Goal: Information Seeking & Learning: Compare options

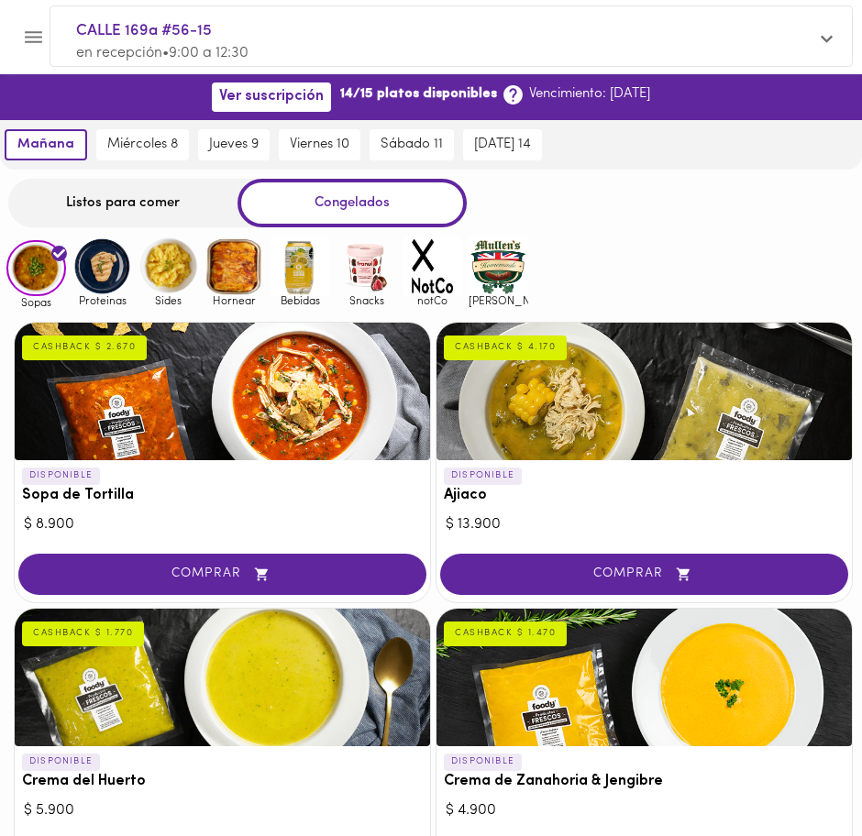
click at [101, 201] on div "Listos para comer" at bounding box center [122, 203] width 229 height 49
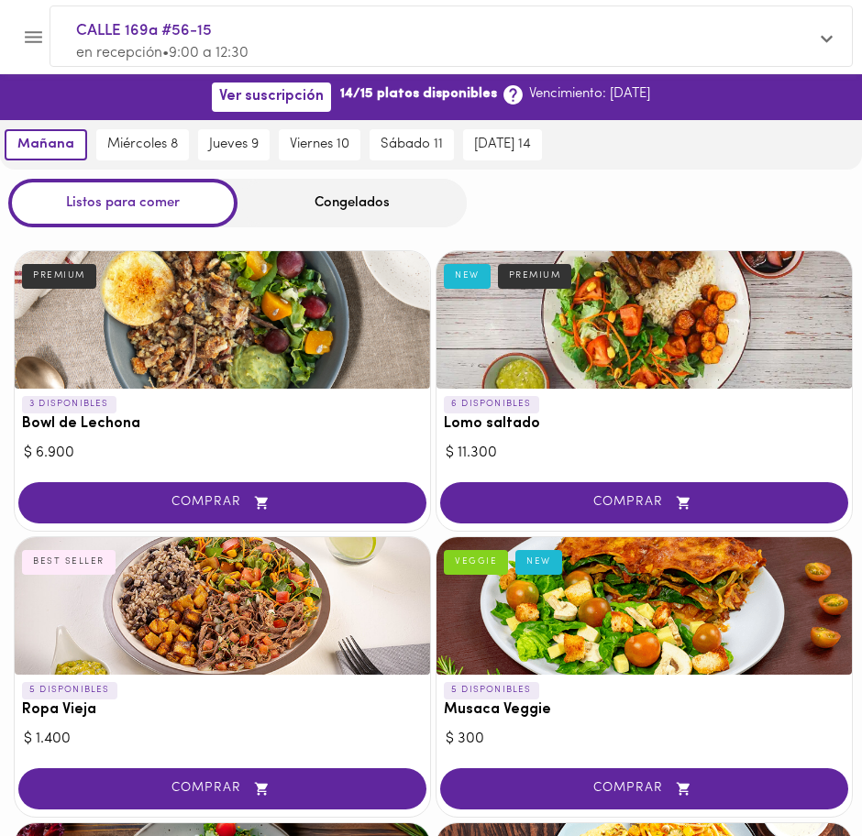
drag, startPoint x: 333, startPoint y: 196, endPoint x: 364, endPoint y: 218, distance: 38.1
click at [333, 196] on div "Congelados" at bounding box center [351, 203] width 229 height 49
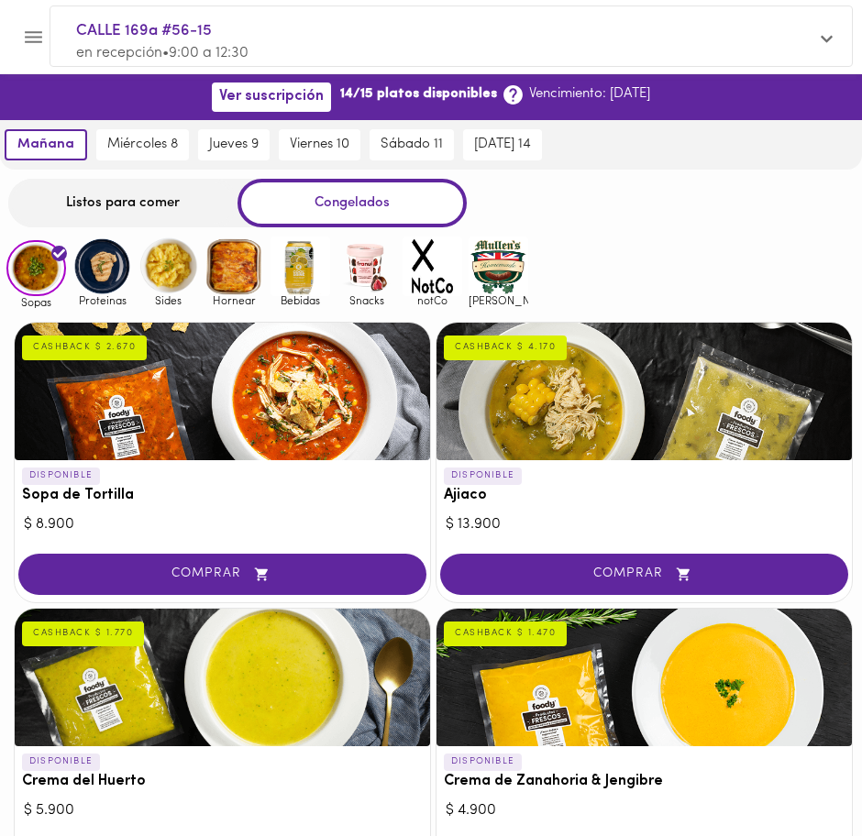
click at [102, 265] on img at bounding box center [102, 266] width 60 height 60
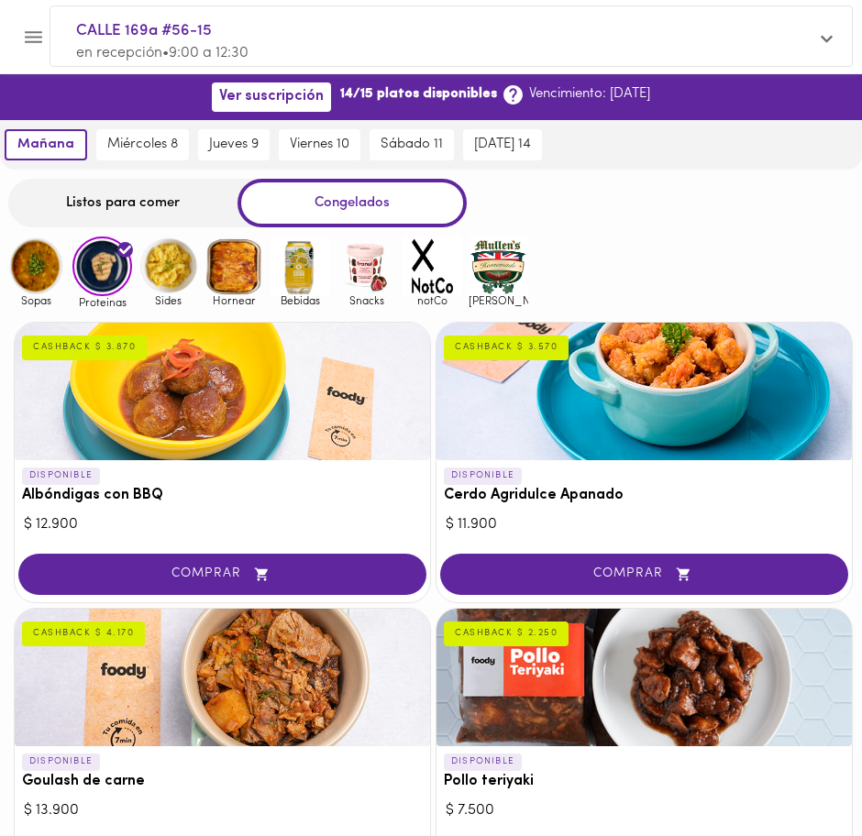
click at [113, 208] on div "Listos para comer" at bounding box center [122, 203] width 229 height 49
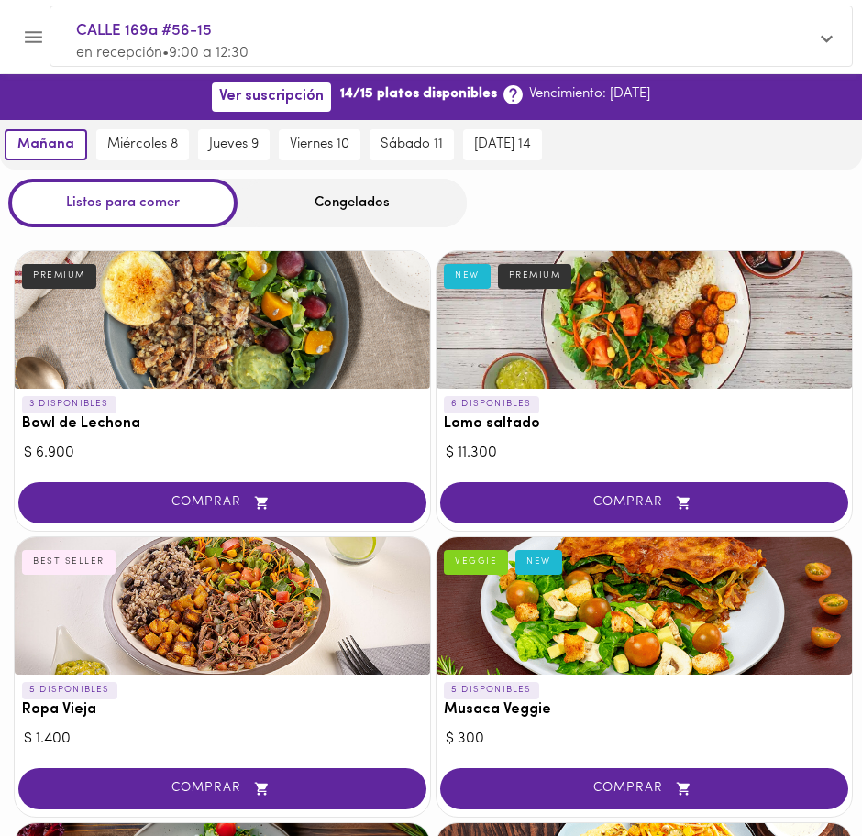
click at [307, 197] on div "Congelados" at bounding box center [351, 203] width 229 height 49
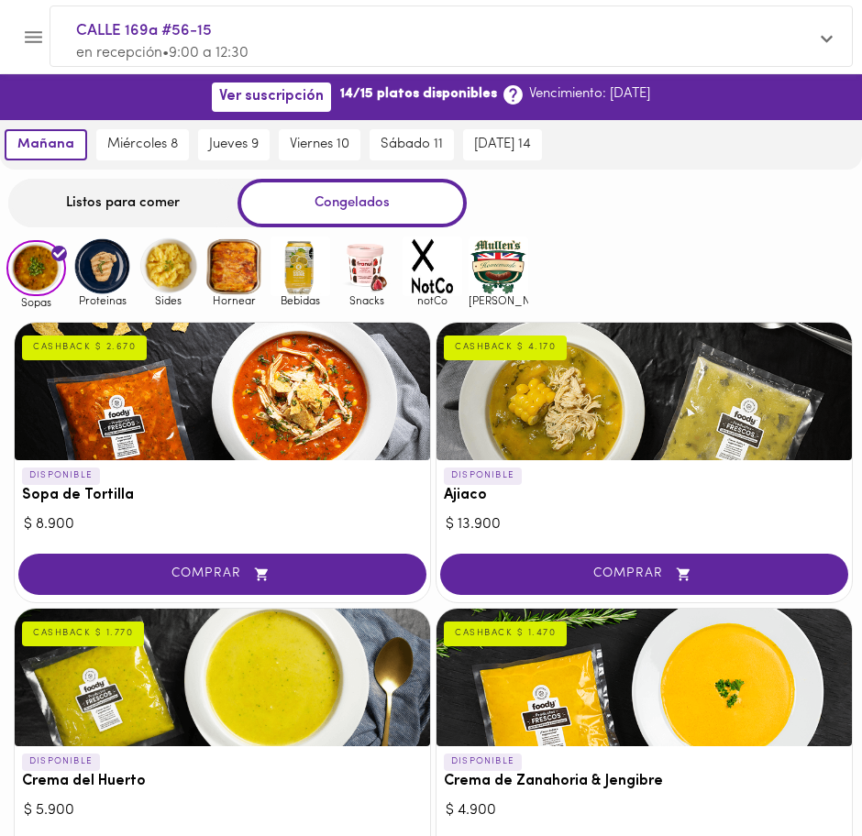
click at [325, 201] on div "Congelados" at bounding box center [351, 203] width 229 height 49
click at [109, 279] on img at bounding box center [102, 266] width 60 height 60
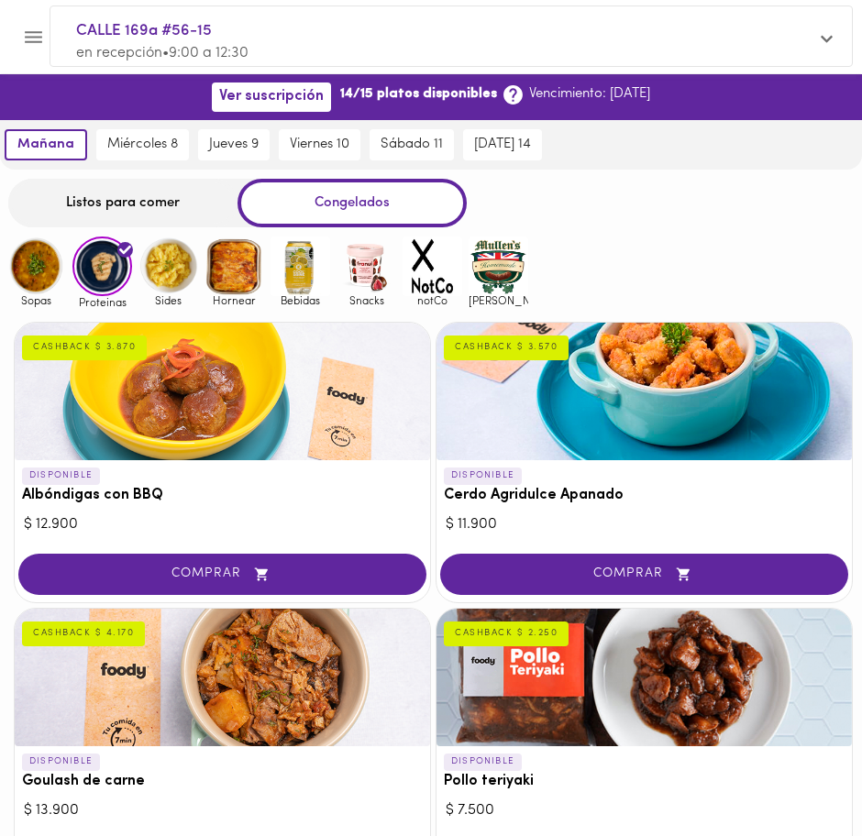
click at [127, 214] on div "Listos para comer" at bounding box center [122, 203] width 229 height 49
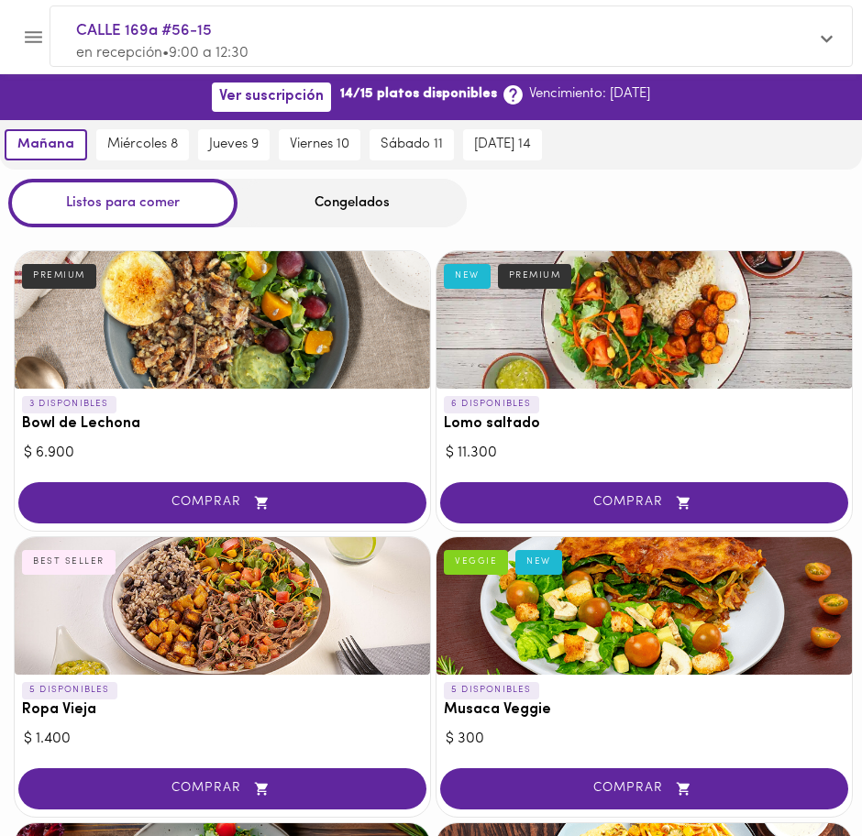
click at [360, 205] on div "Congelados" at bounding box center [351, 203] width 229 height 49
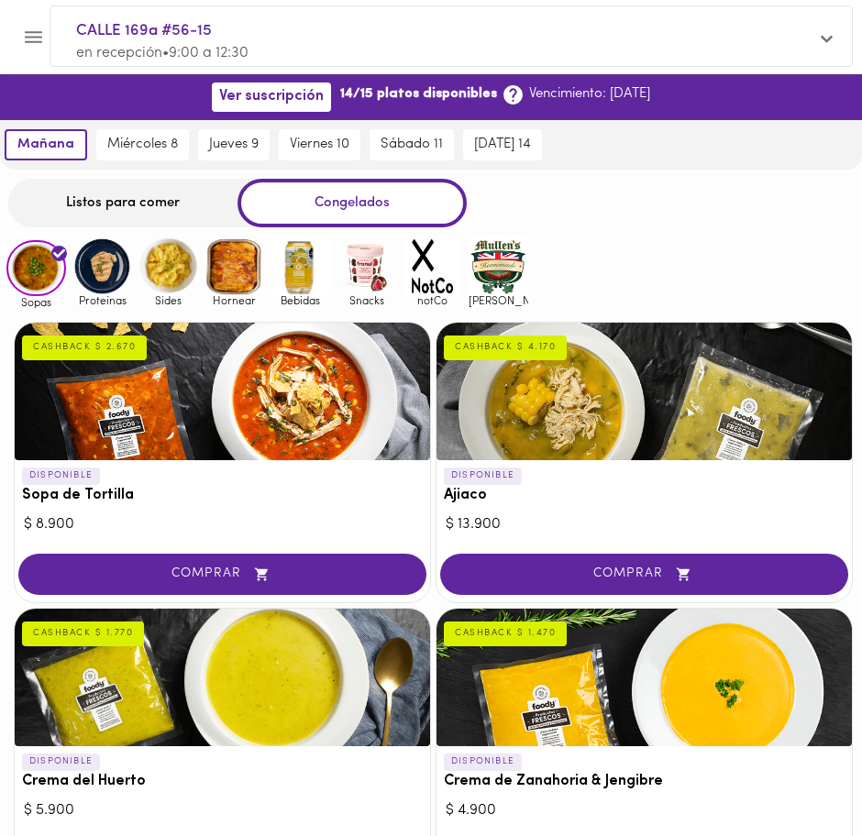
click at [93, 278] on img at bounding box center [102, 266] width 60 height 60
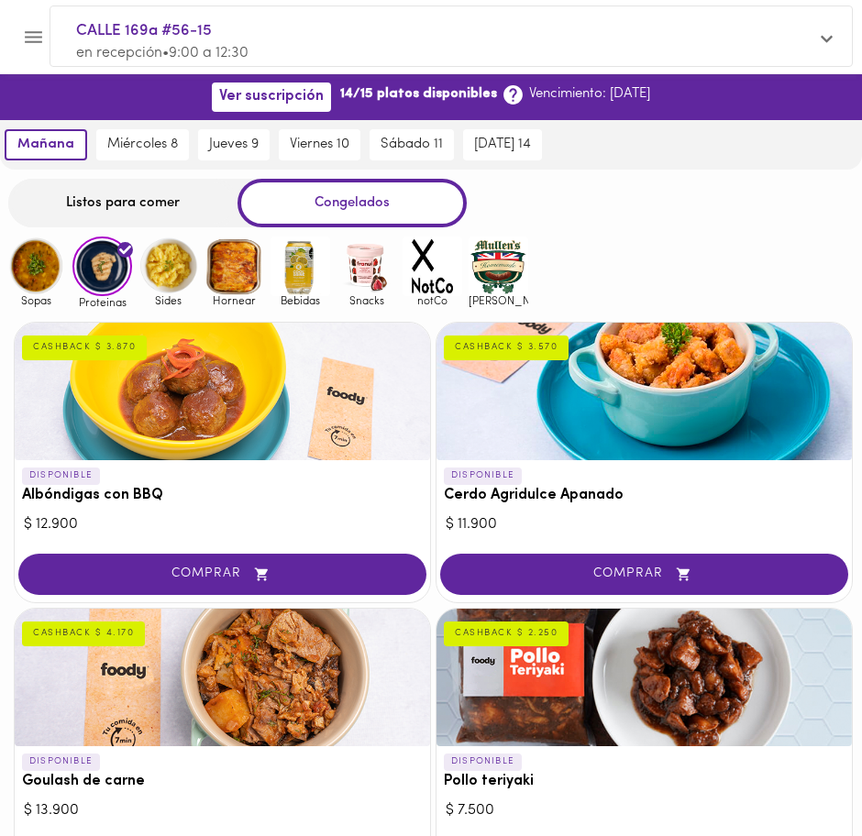
drag, startPoint x: 133, startPoint y: 204, endPoint x: 164, endPoint y: 236, distance: 44.7
click at [133, 204] on div "Listos para comer" at bounding box center [122, 203] width 229 height 49
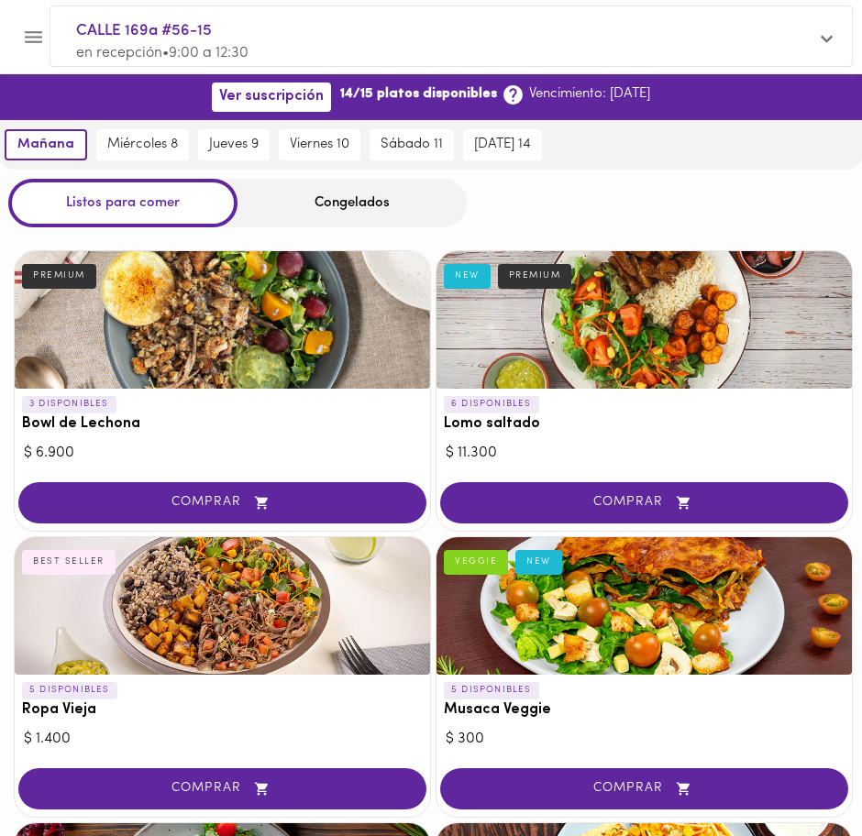
drag, startPoint x: 324, startPoint y: 211, endPoint x: 353, endPoint y: 203, distance: 29.3
click at [324, 211] on div "Congelados" at bounding box center [351, 203] width 229 height 49
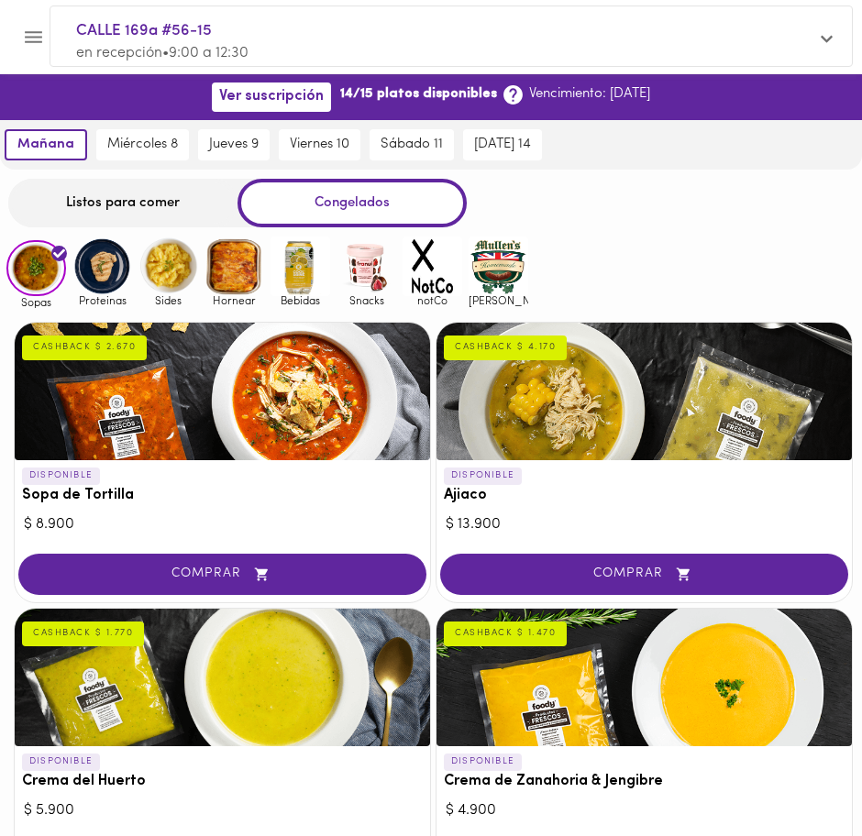
click at [357, 203] on div "Congelados" at bounding box center [351, 203] width 229 height 49
click at [110, 270] on img at bounding box center [102, 266] width 60 height 60
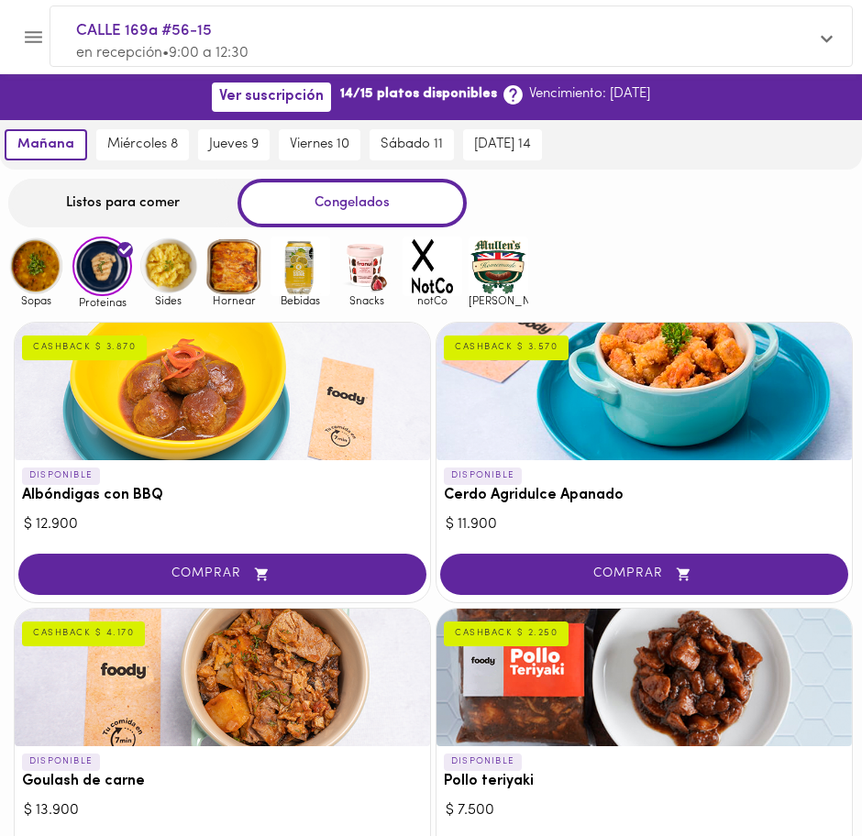
drag, startPoint x: 111, startPoint y: 210, endPoint x: 122, endPoint y: 214, distance: 11.6
click at [111, 210] on div "Listos para comer" at bounding box center [122, 203] width 229 height 49
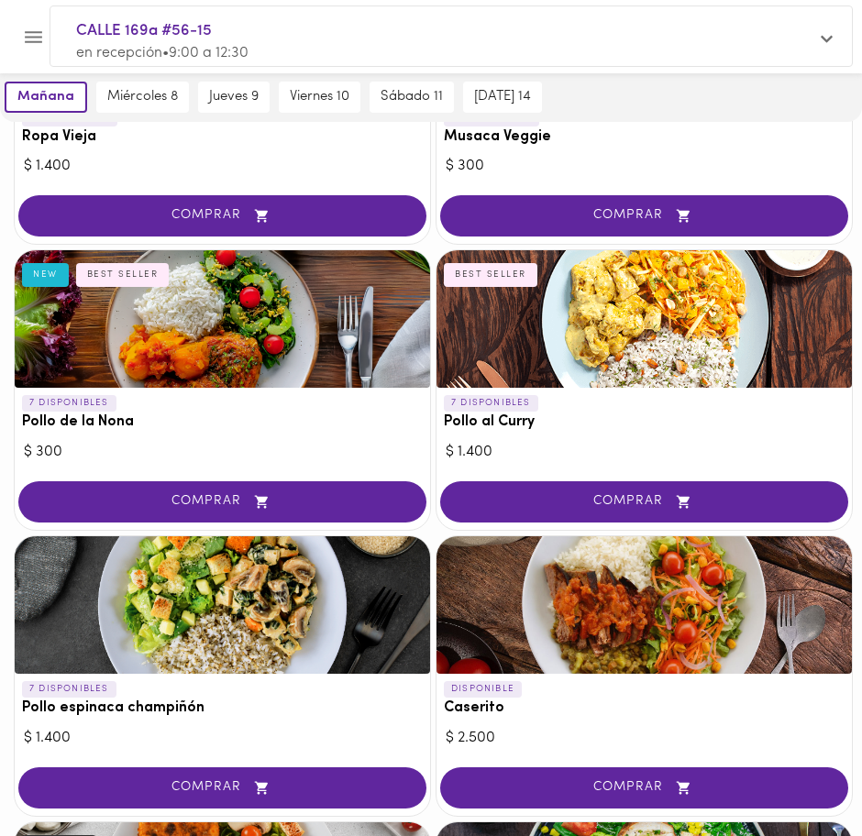
scroll to position [687, 0]
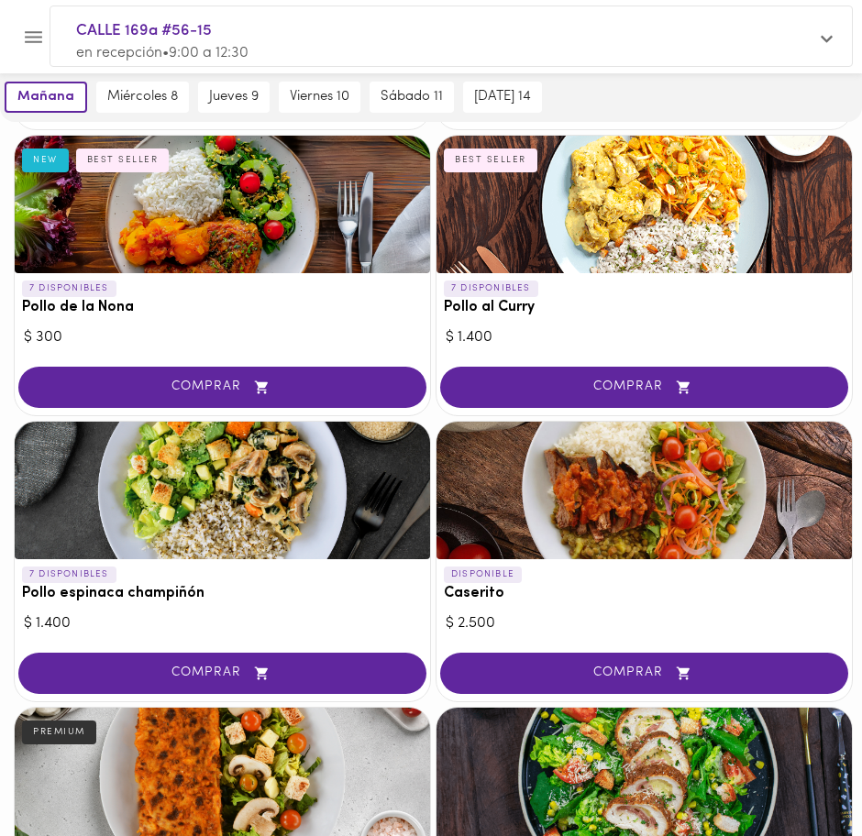
click at [580, 475] on div at bounding box center [643, 490] width 415 height 137
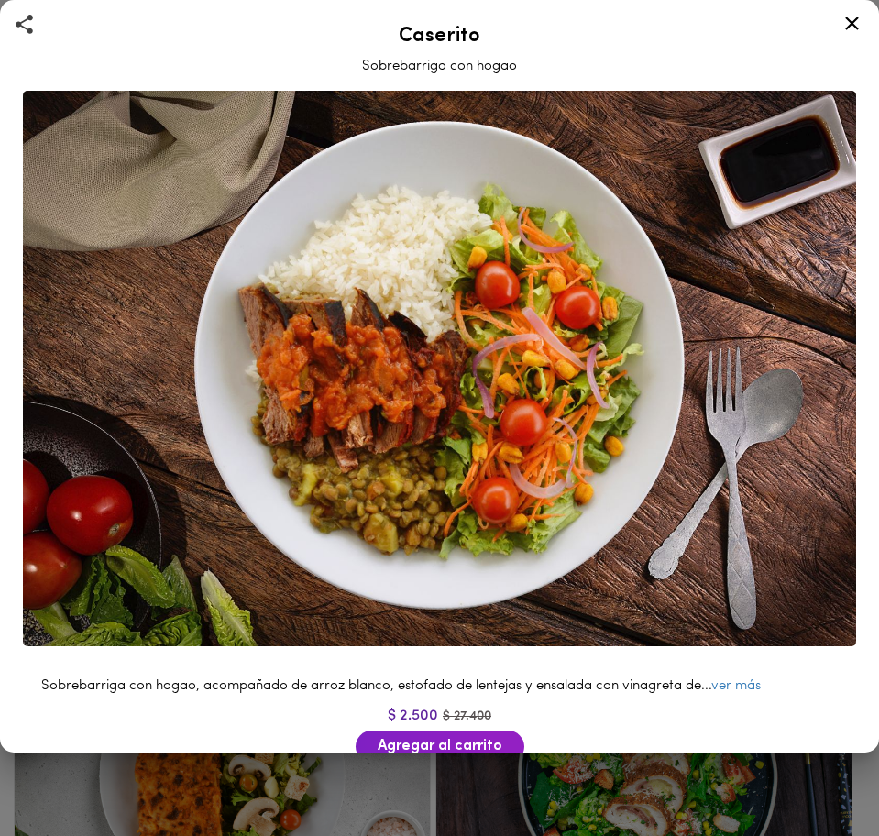
click at [580, 475] on img at bounding box center [439, 368] width 833 height 555
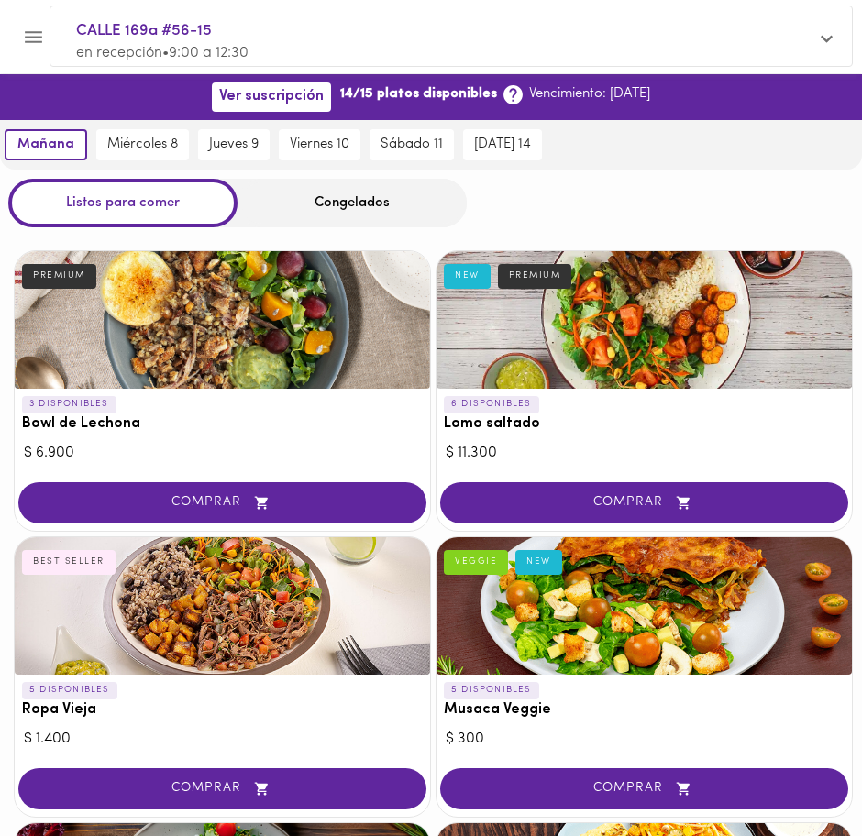
click at [311, 207] on div "Congelados" at bounding box center [351, 203] width 229 height 49
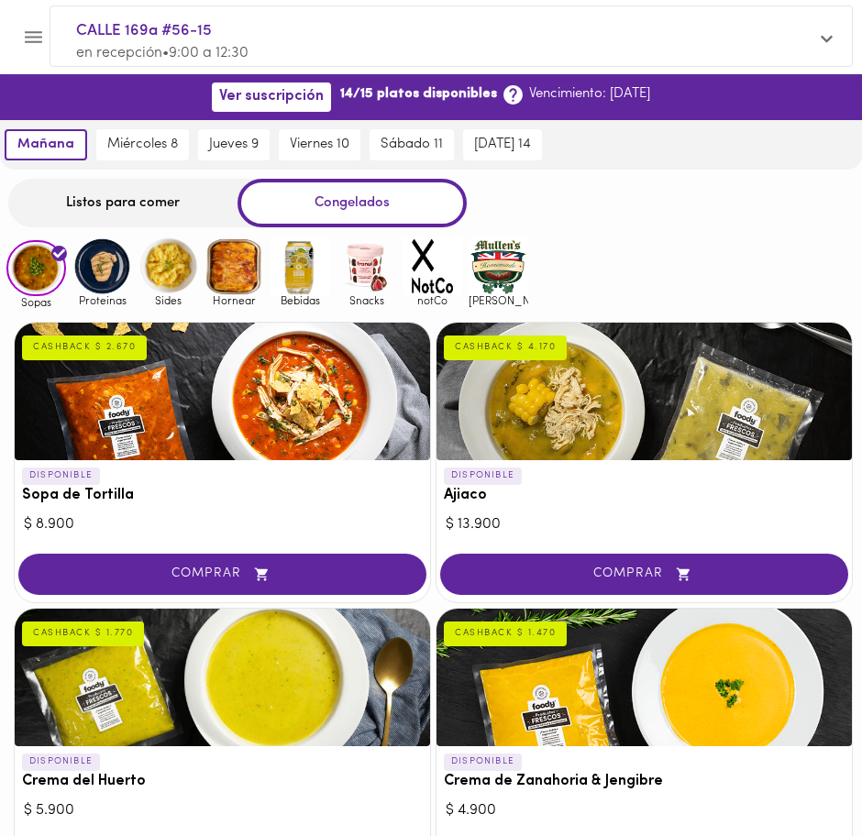
click at [109, 282] on img at bounding box center [102, 266] width 60 height 60
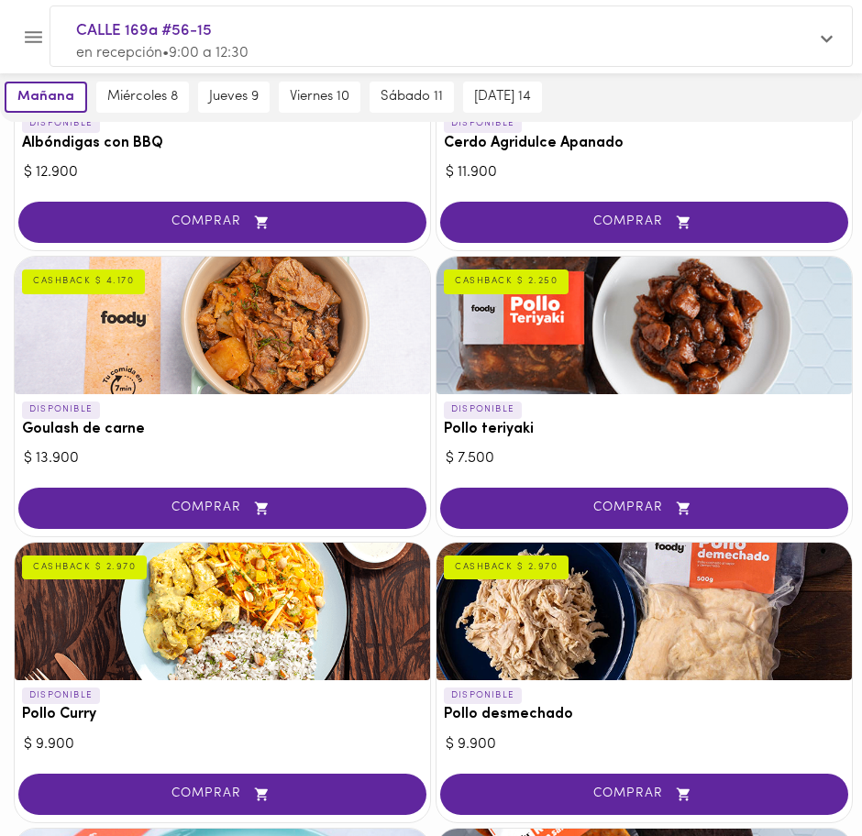
scroll to position [58, 0]
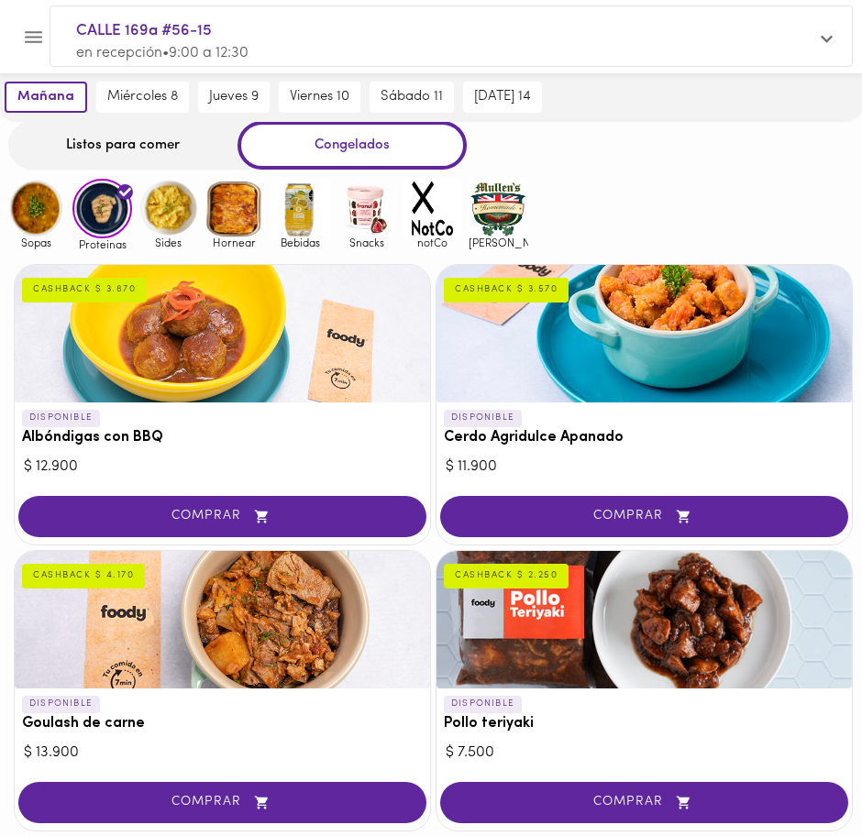
click at [103, 152] on div "Listos para comer" at bounding box center [122, 145] width 229 height 49
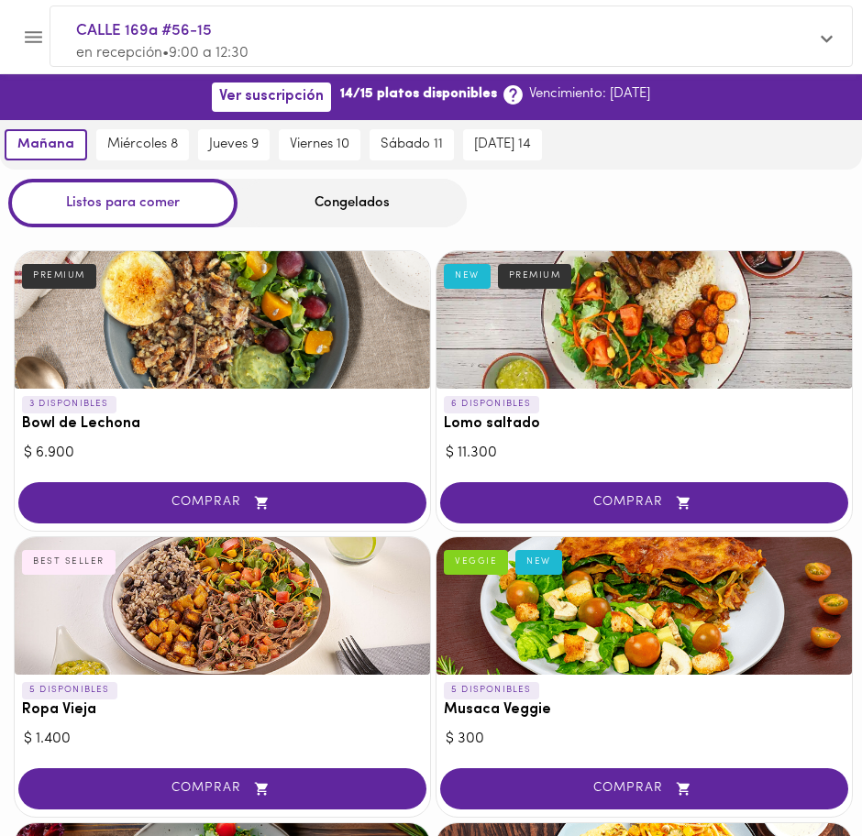
click at [314, 198] on div "Congelados" at bounding box center [351, 203] width 229 height 49
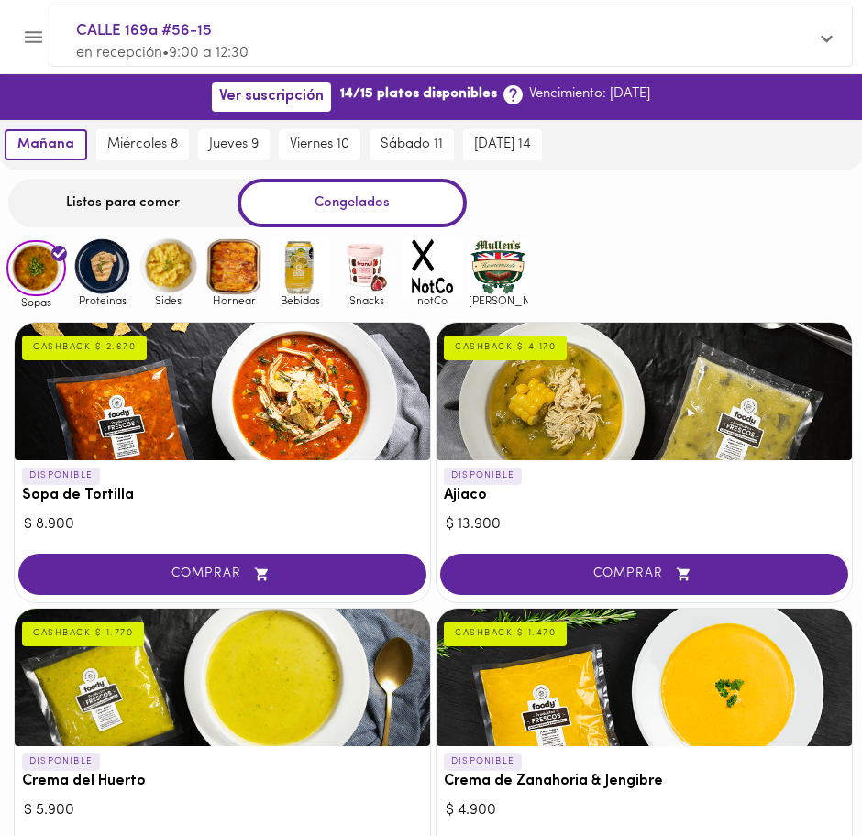
click at [330, 214] on div "Congelados" at bounding box center [351, 203] width 229 height 49
click at [107, 262] on img at bounding box center [102, 266] width 60 height 60
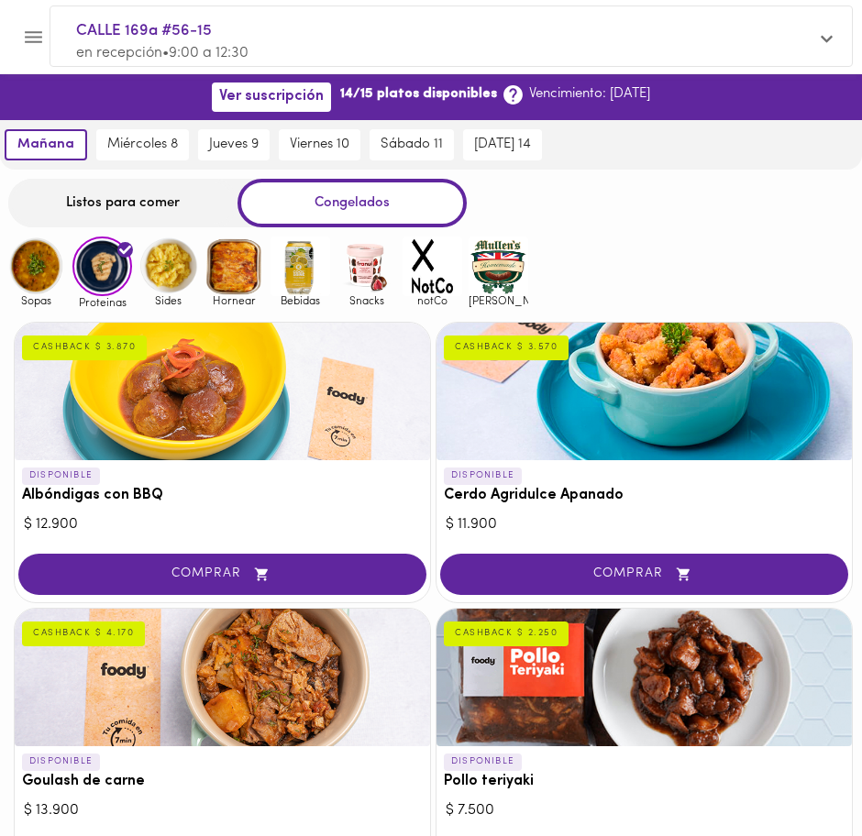
click at [93, 200] on div "Listos para comer" at bounding box center [122, 203] width 229 height 49
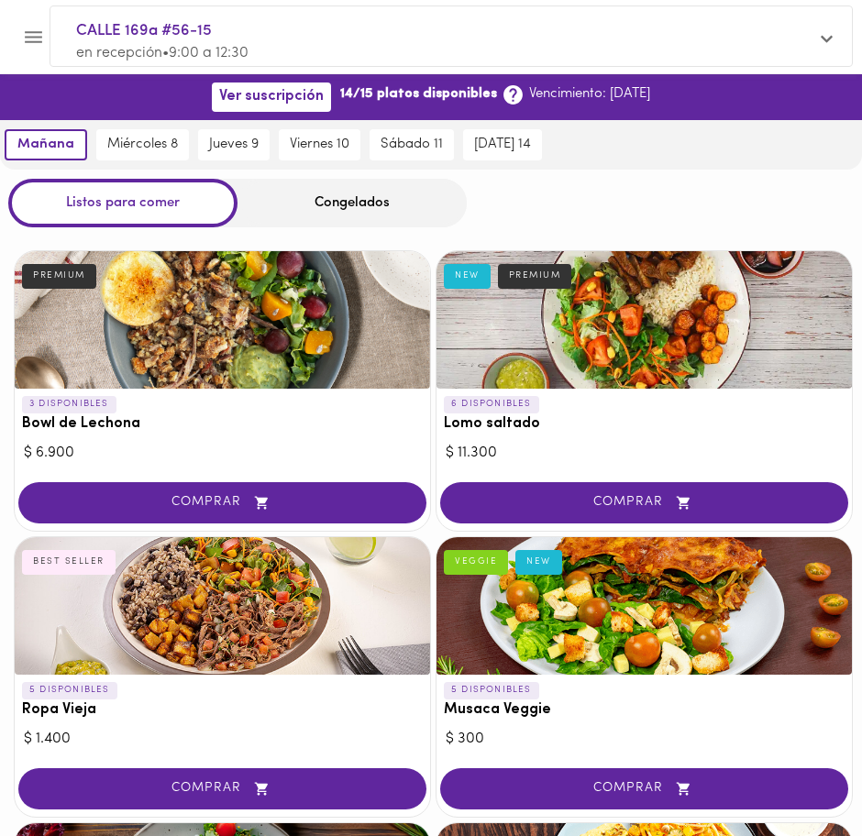
drag, startPoint x: 322, startPoint y: 208, endPoint x: 332, endPoint y: 217, distance: 13.6
click at [322, 208] on div "Congelados" at bounding box center [351, 203] width 229 height 49
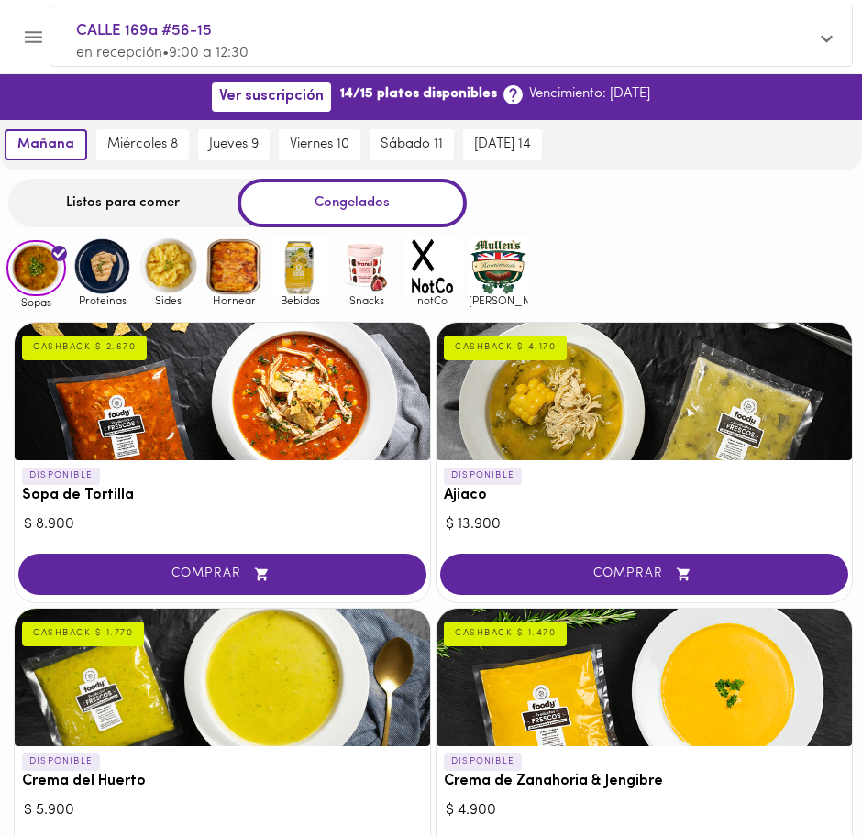
click at [337, 206] on div "Congelados" at bounding box center [351, 203] width 229 height 49
click at [114, 272] on img at bounding box center [102, 266] width 60 height 60
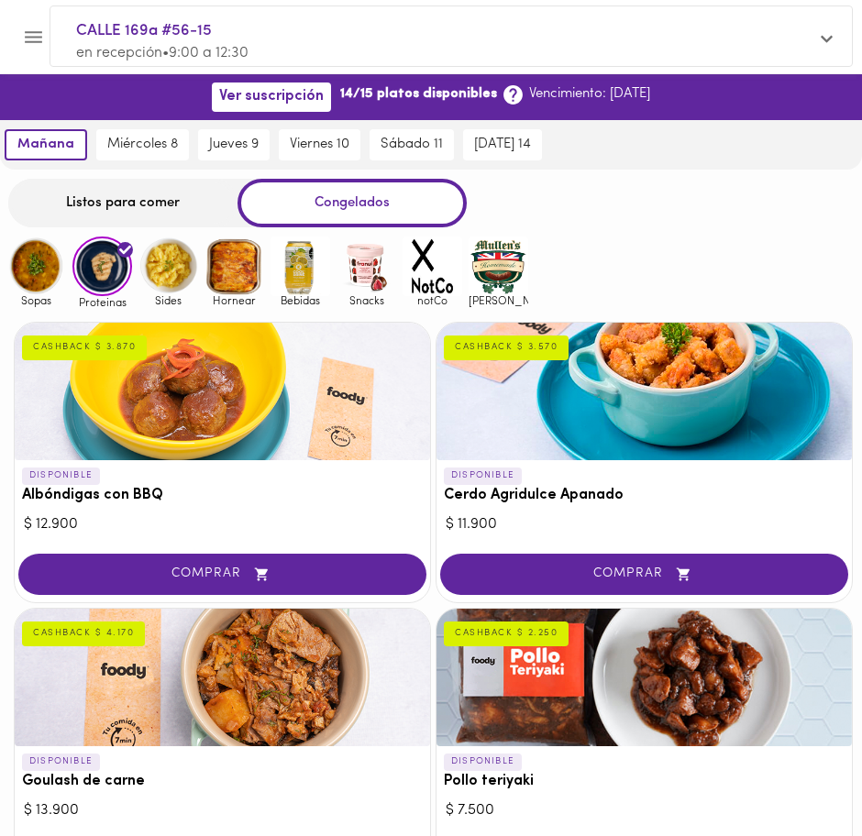
drag, startPoint x: 122, startPoint y: 181, endPoint x: 149, endPoint y: 206, distance: 37.0
click at [122, 181] on div "Listos para comer" at bounding box center [122, 203] width 229 height 49
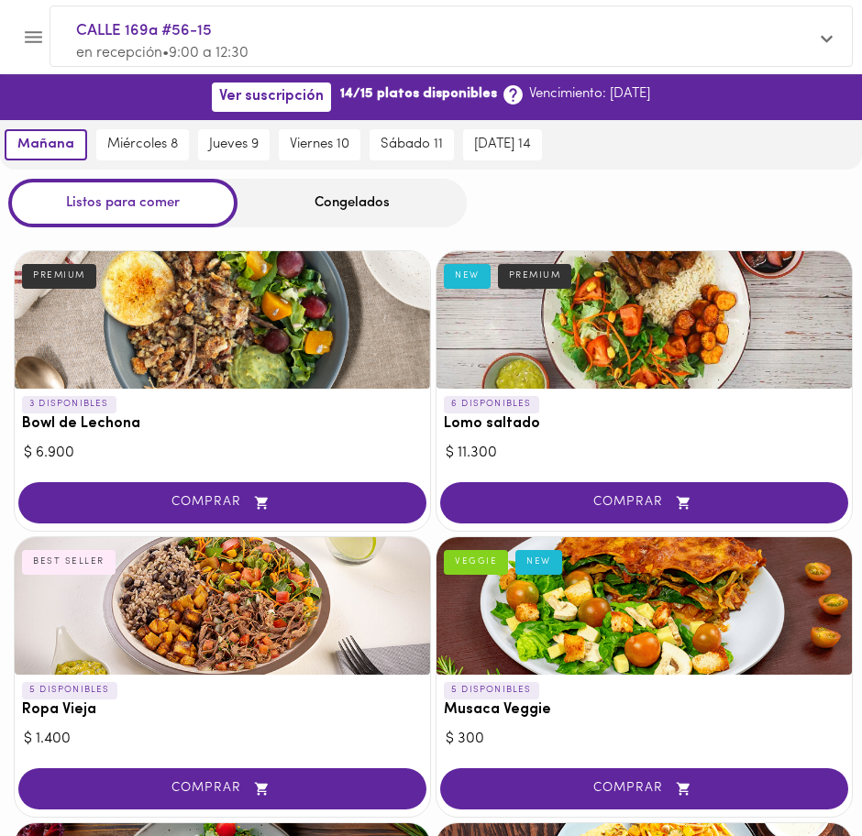
click at [335, 209] on div "Congelados" at bounding box center [351, 203] width 229 height 49
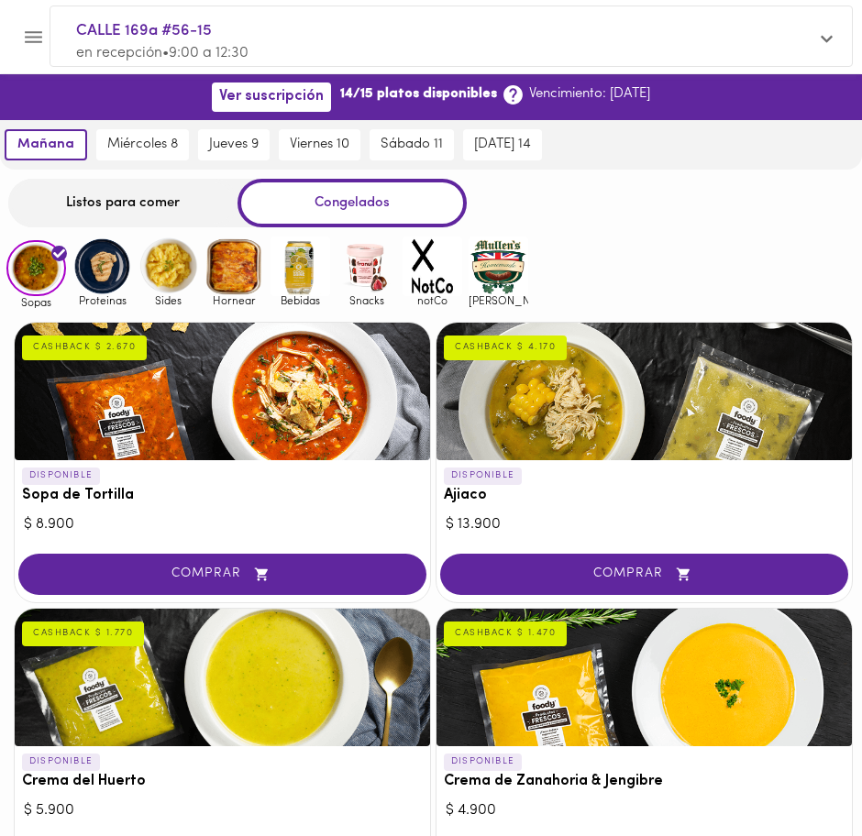
click at [335, 205] on div "Congelados" at bounding box center [351, 203] width 229 height 49
click at [88, 275] on img at bounding box center [102, 266] width 60 height 60
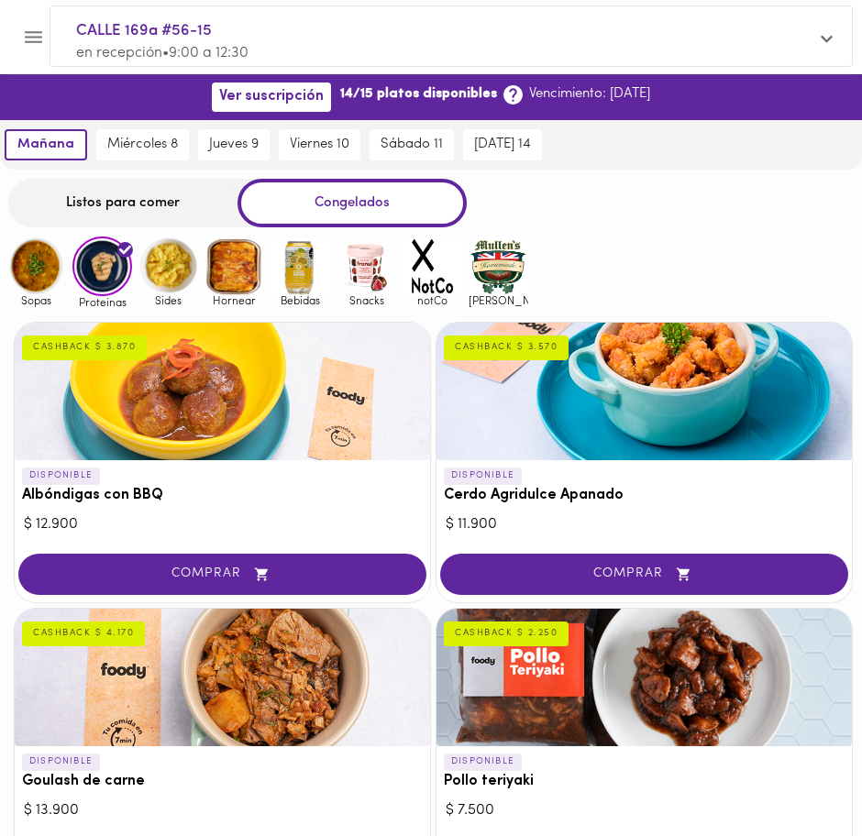
click at [169, 271] on img at bounding box center [168, 266] width 60 height 60
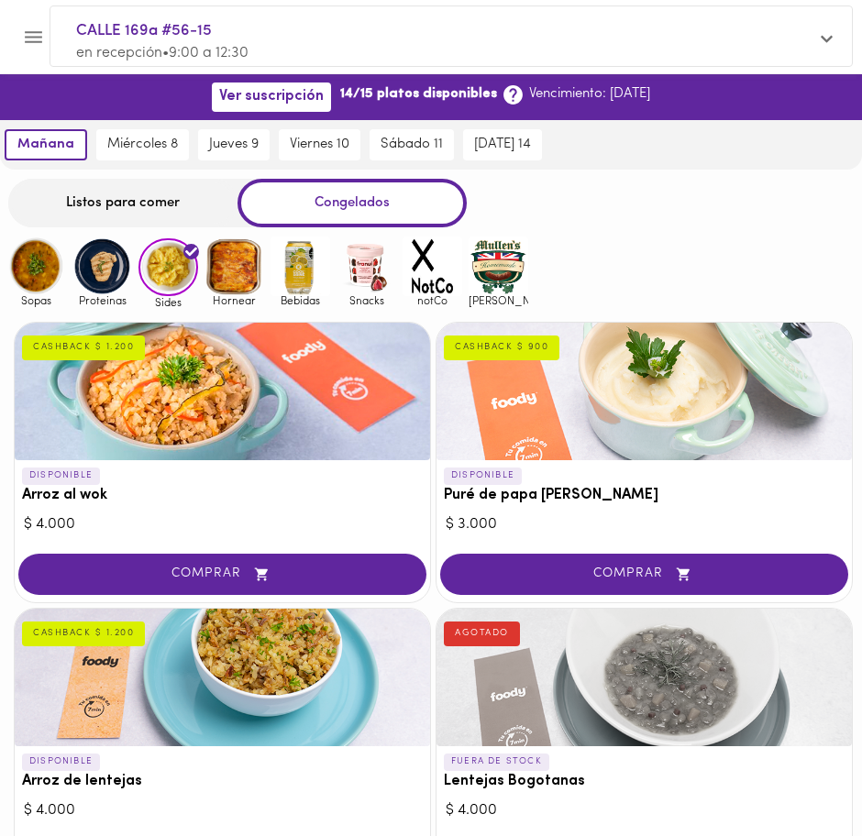
click at [96, 289] on img at bounding box center [102, 266] width 60 height 60
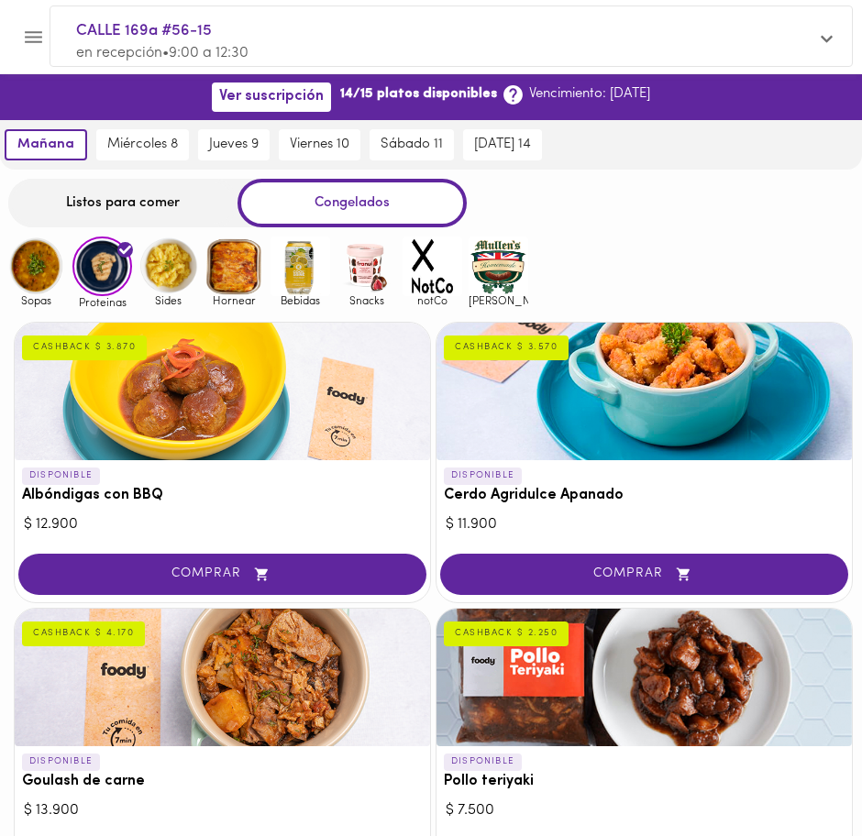
click at [139, 209] on div "Listos para comer" at bounding box center [122, 203] width 229 height 49
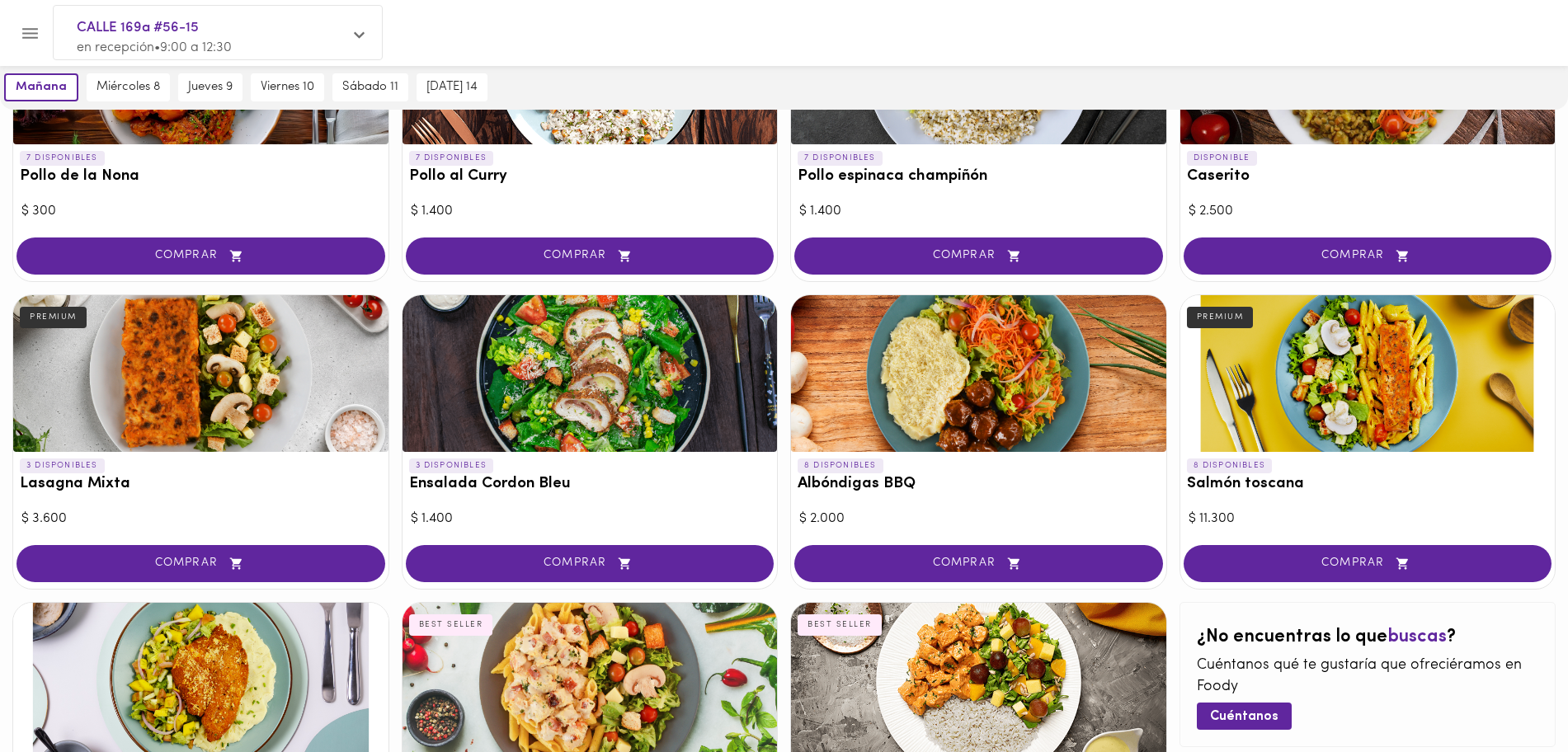
scroll to position [580, 0]
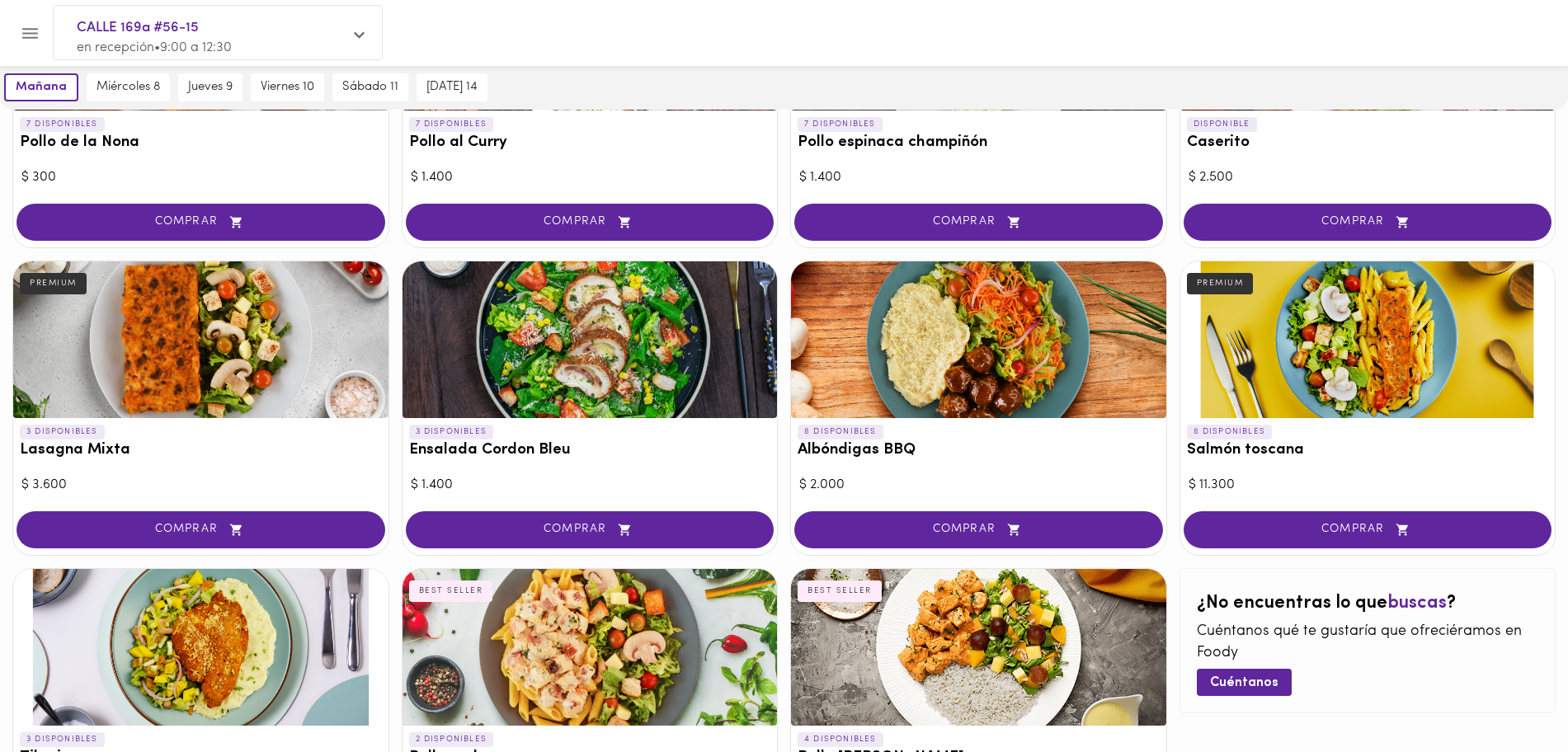
click at [897, 354] on div at bounding box center [978, 340] width 375 height 157
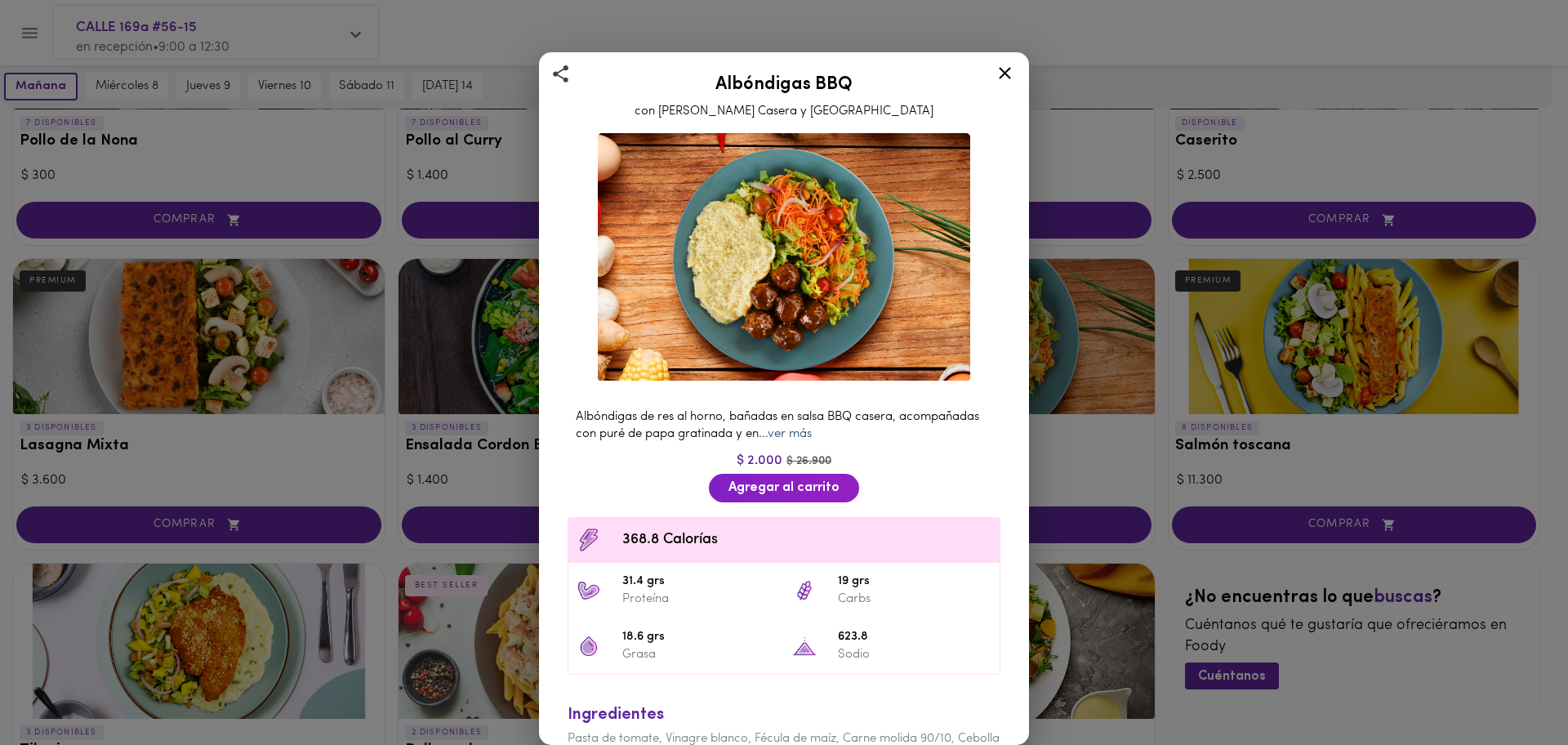
click at [812, 428] on link "ver más" at bounding box center [789, 434] width 44 height 12
click at [1214, 363] on div "Albóndigas BBQ con Salsa Barbacoa Casera y Puré Albóndigas de res al horno, bañ…" at bounding box center [784, 372] width 1568 height 745
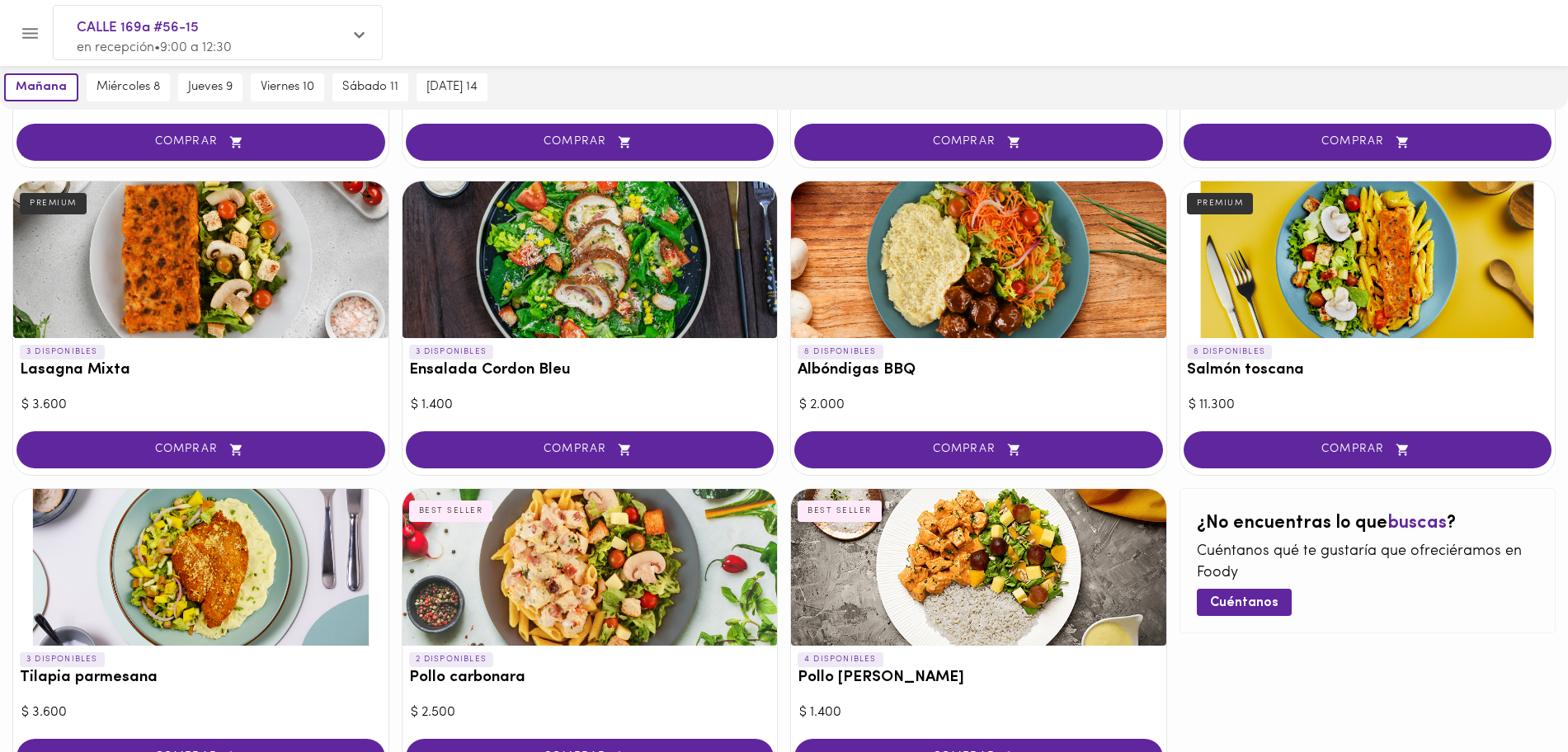
scroll to position [786, 0]
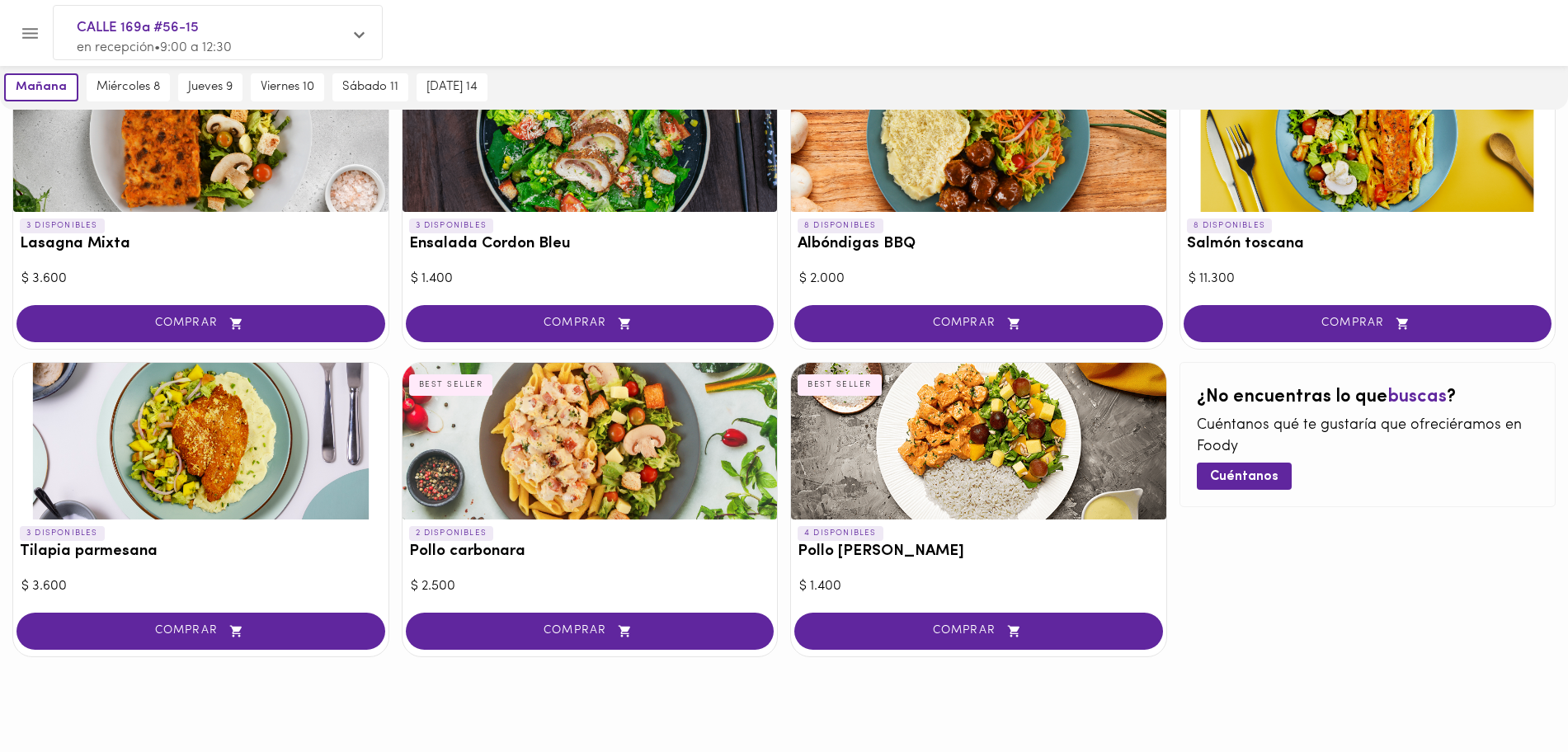
click at [242, 428] on div at bounding box center [201, 441] width 375 height 157
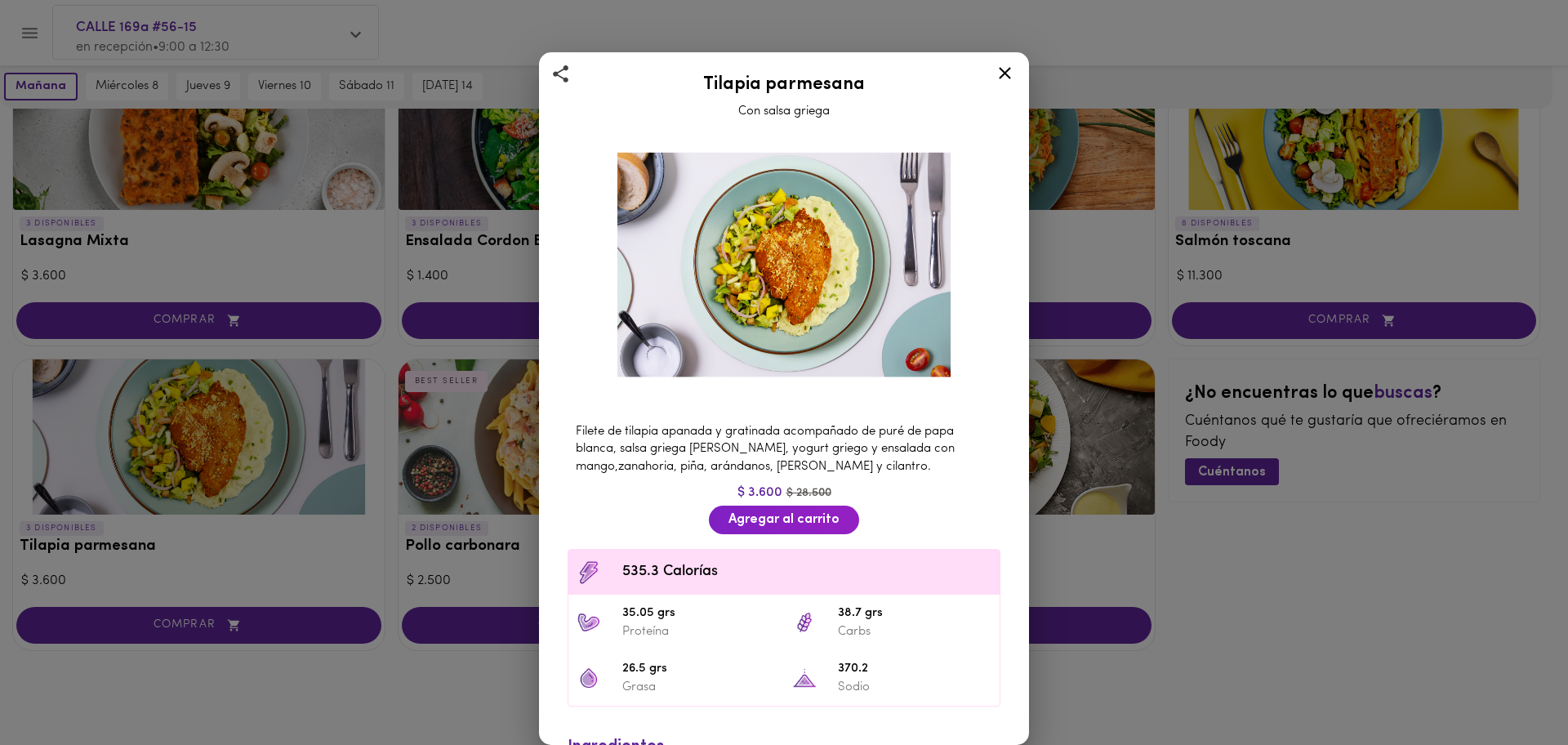
click at [1119, 449] on div "Tilapia parmesana Con salsa griega Filete de tilapia apanada y gratinada acompa…" at bounding box center [784, 372] width 1568 height 745
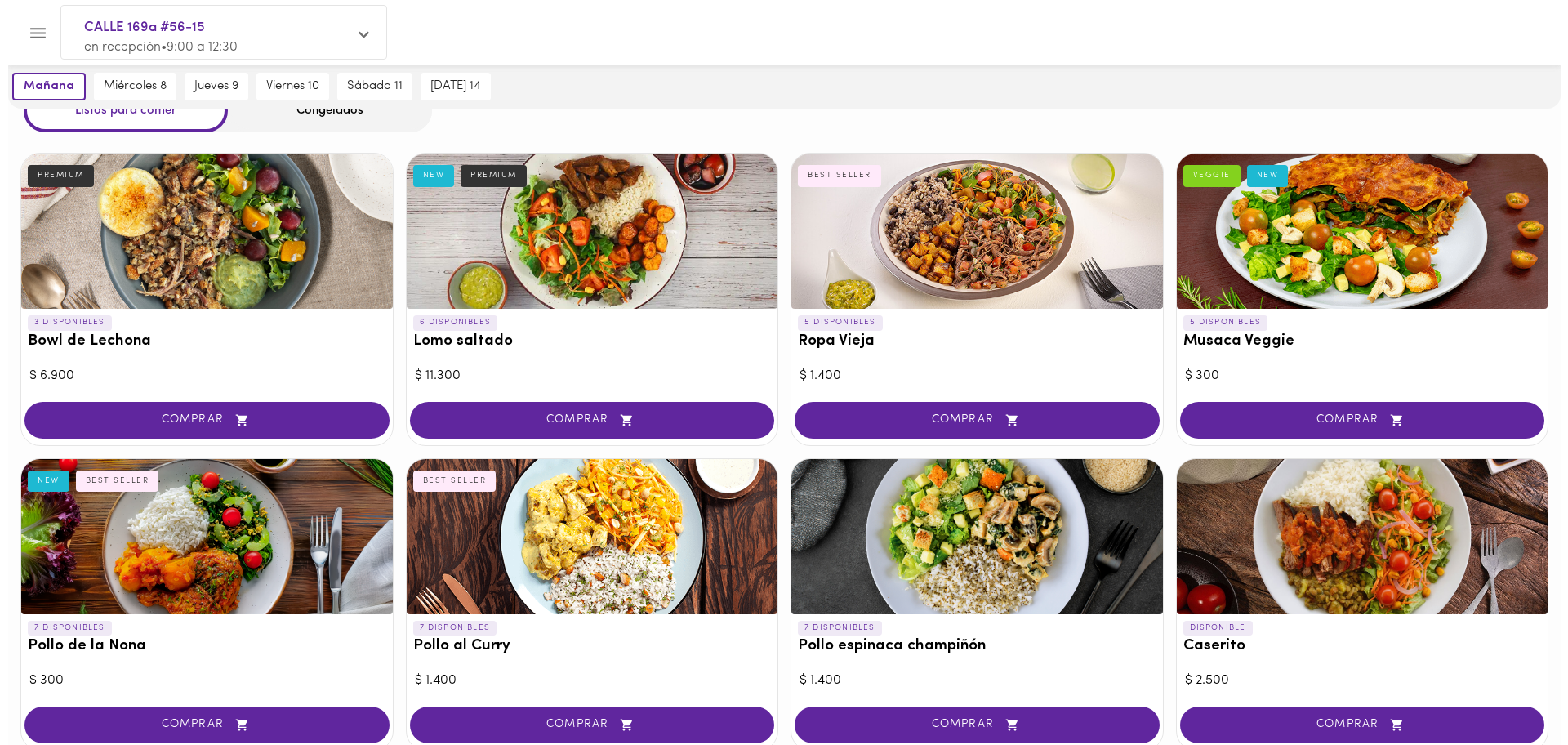
scroll to position [102, 0]
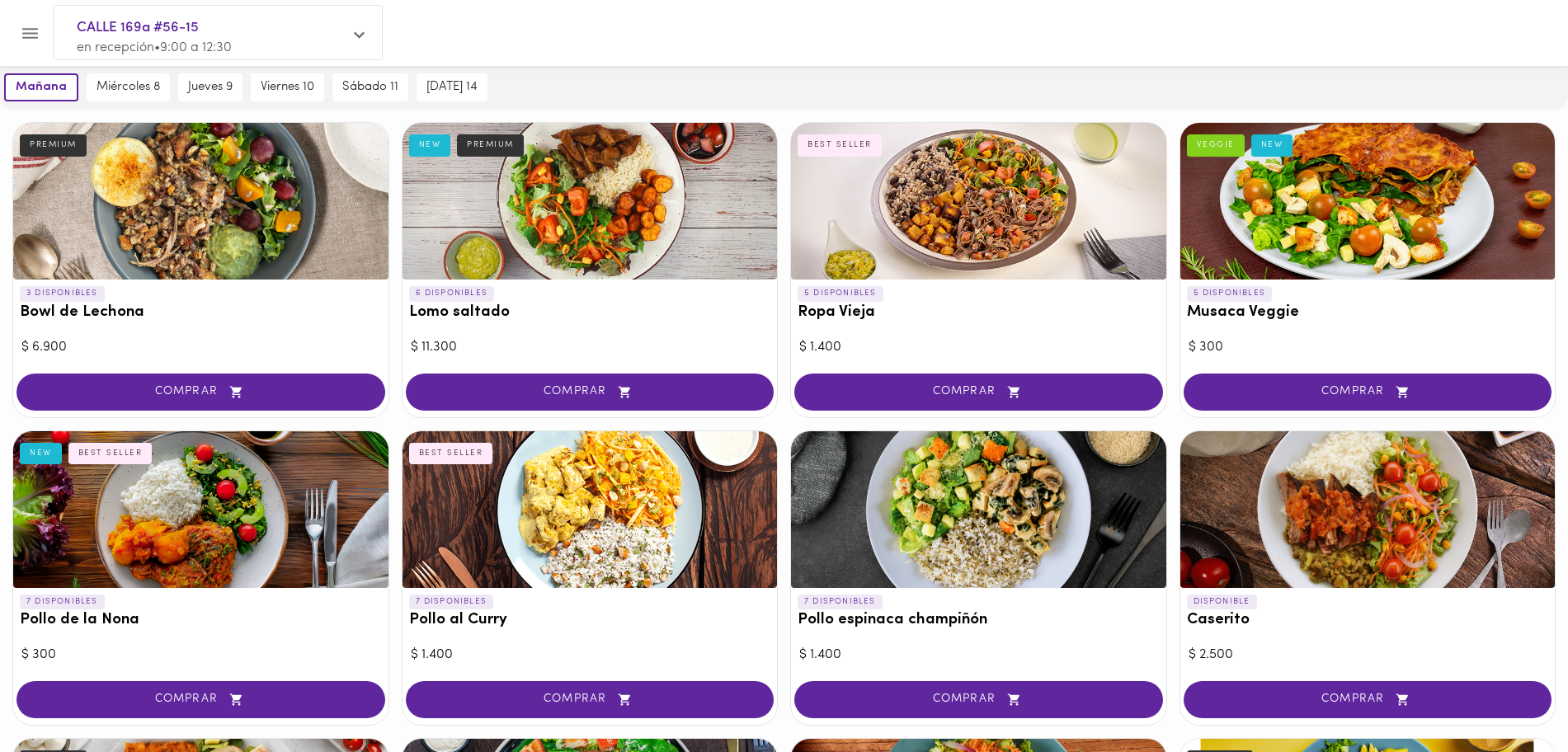
click at [635, 526] on div at bounding box center [590, 509] width 375 height 157
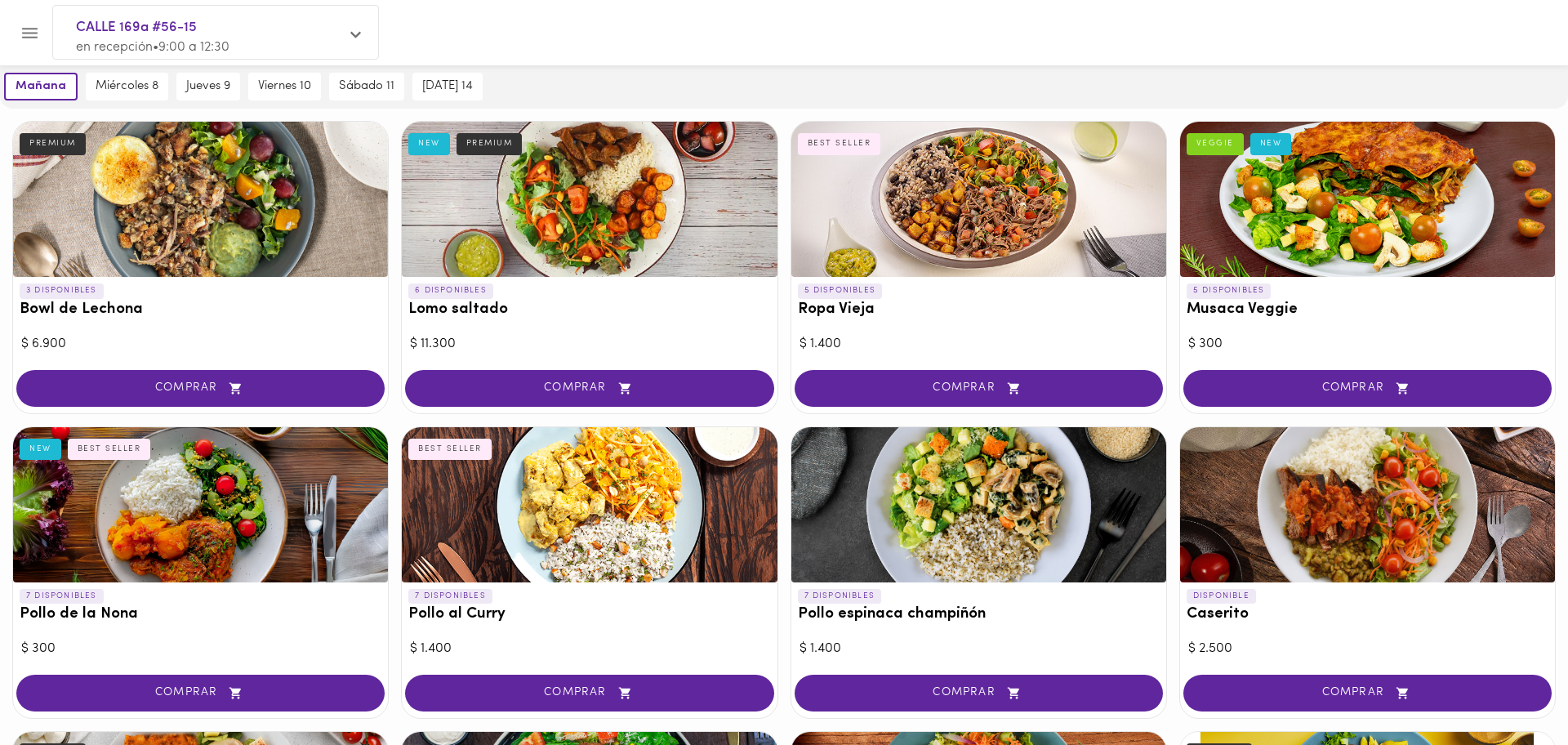
click at [629, 521] on div at bounding box center [784, 372] width 1568 height 745
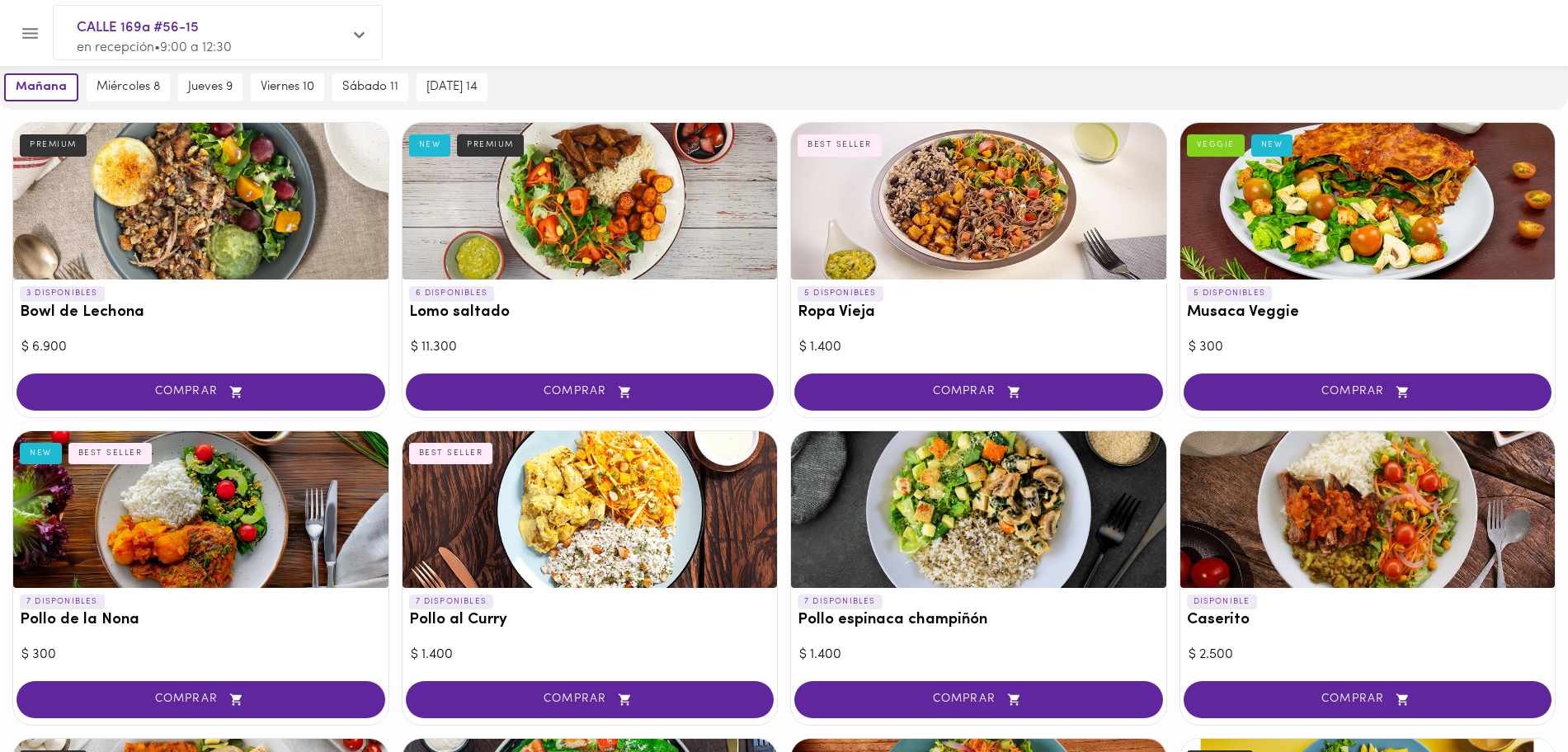
click at [635, 526] on div at bounding box center [590, 509] width 375 height 157
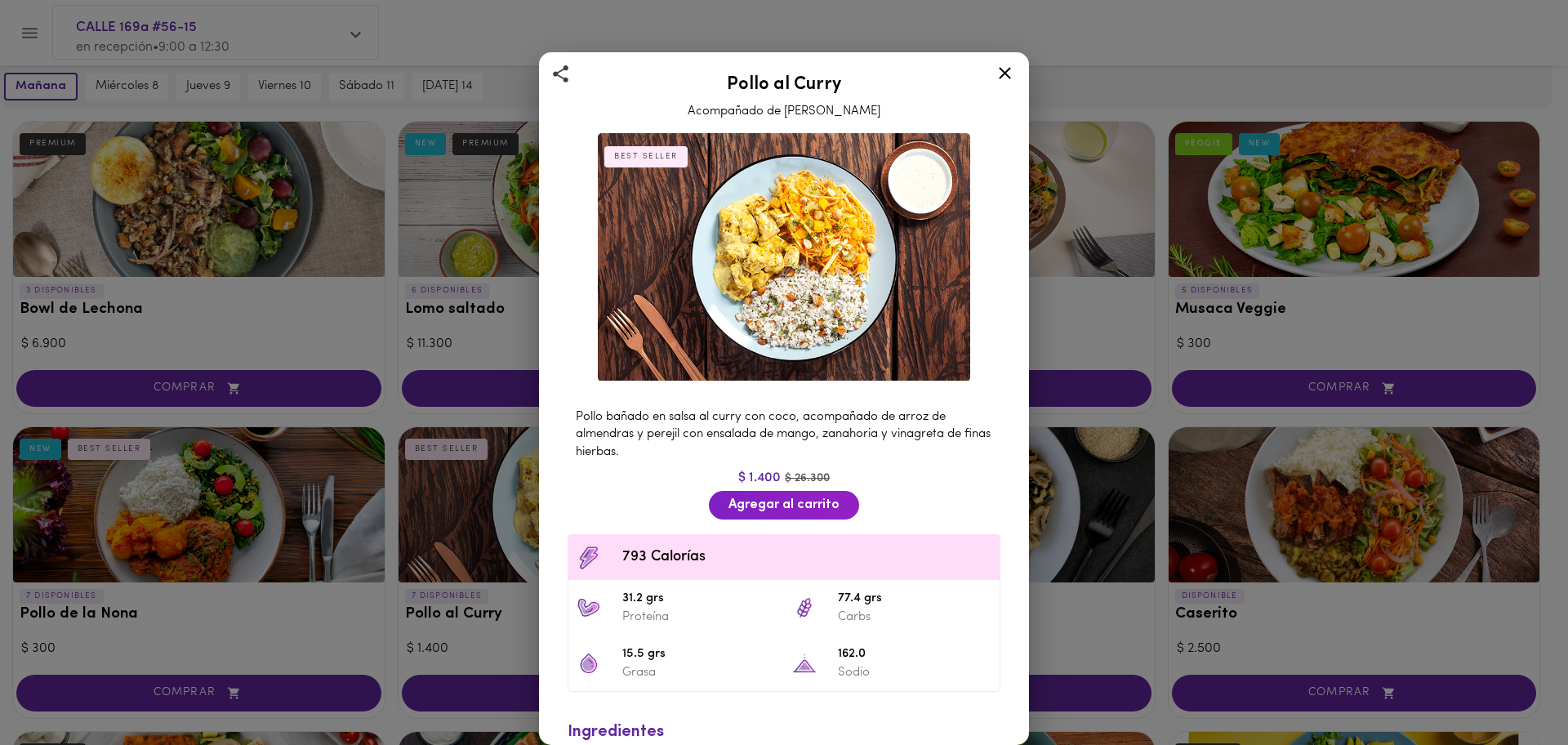
click at [1262, 513] on div "Pollo al Curry Acompañado de Arroz Pilaf BEST SELLER Pollo bañado en salsa al c…" at bounding box center [784, 372] width 1568 height 745
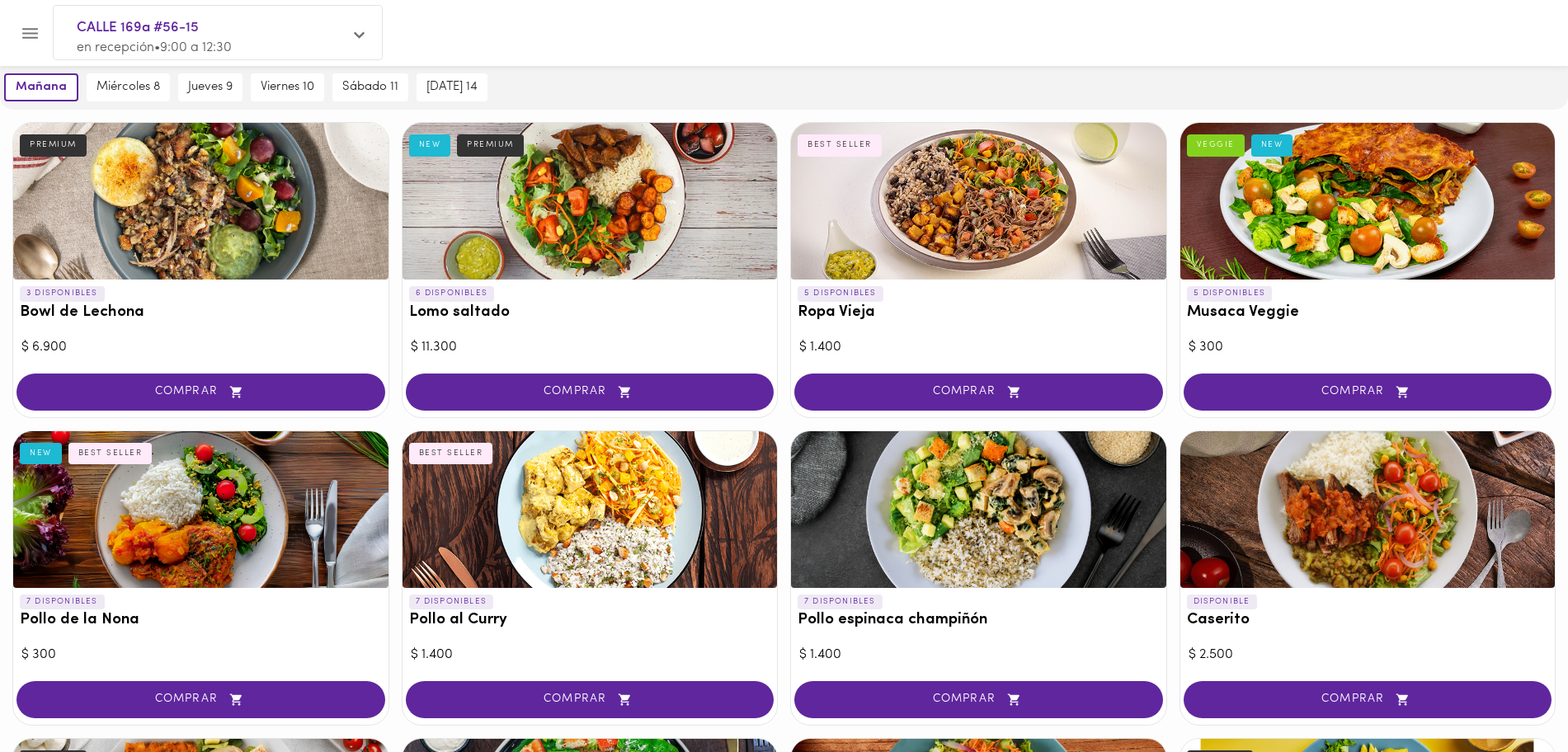
click at [313, 528] on div at bounding box center [201, 509] width 375 height 157
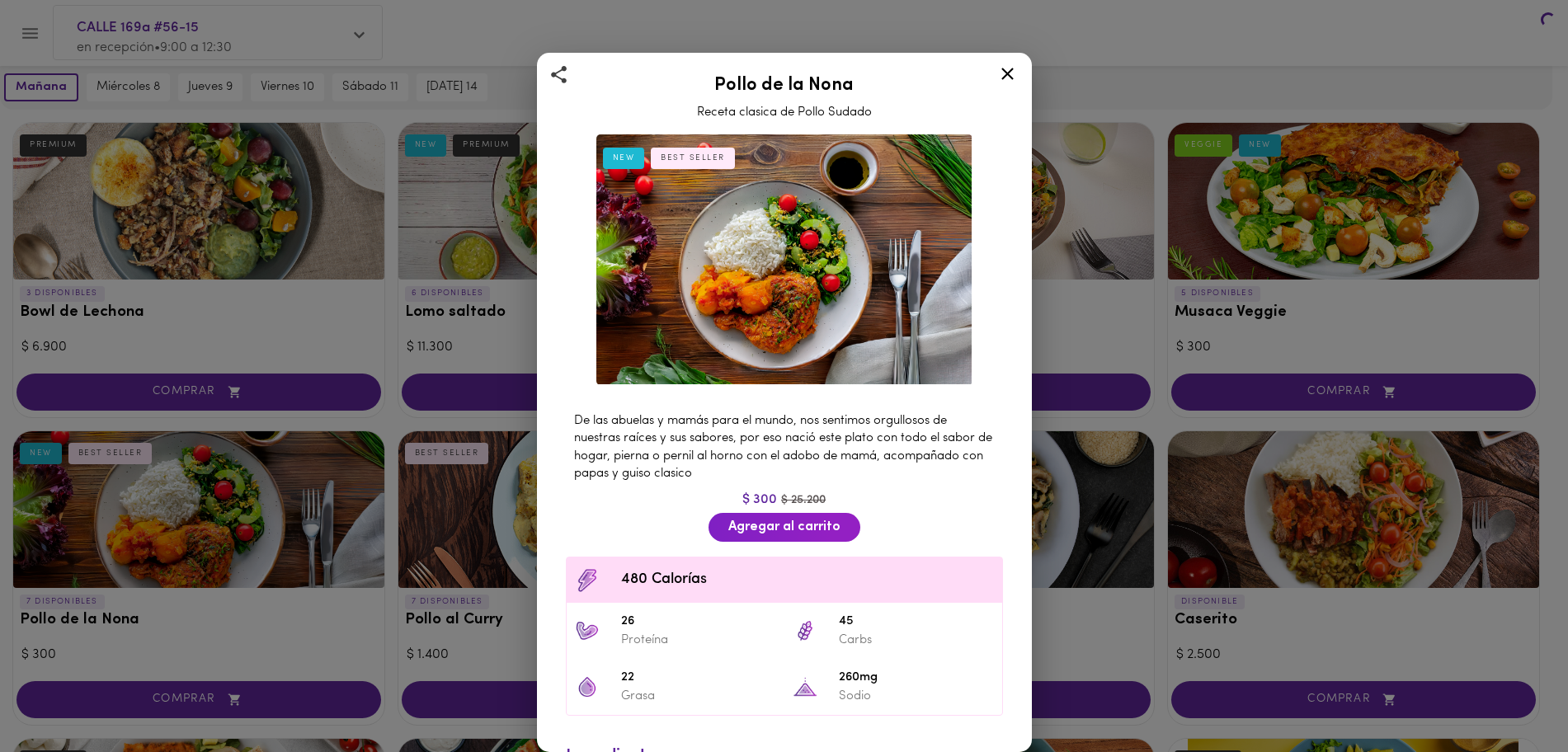
click at [313, 528] on div at bounding box center [784, 376] width 1568 height 752
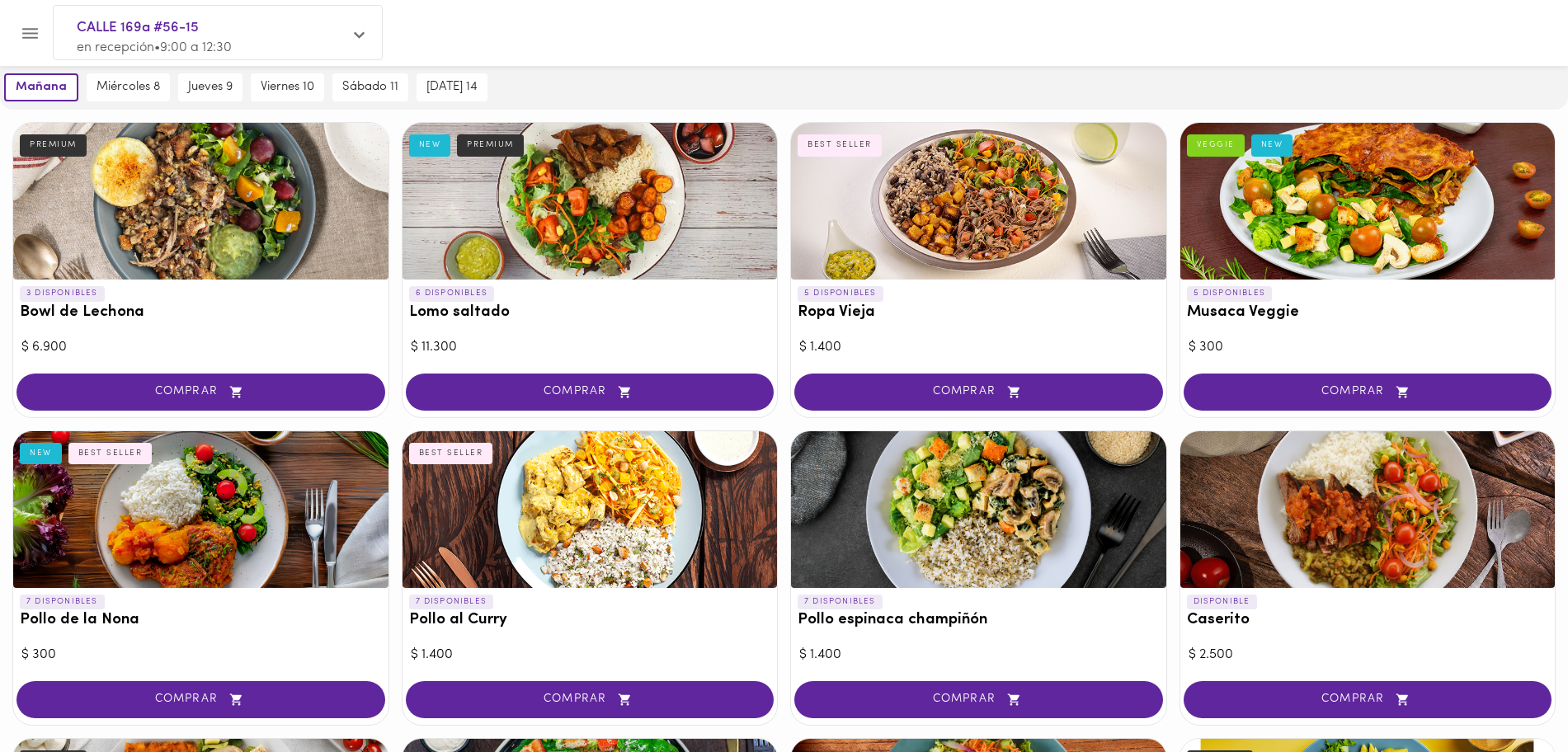
click at [205, 509] on div at bounding box center [201, 509] width 375 height 157
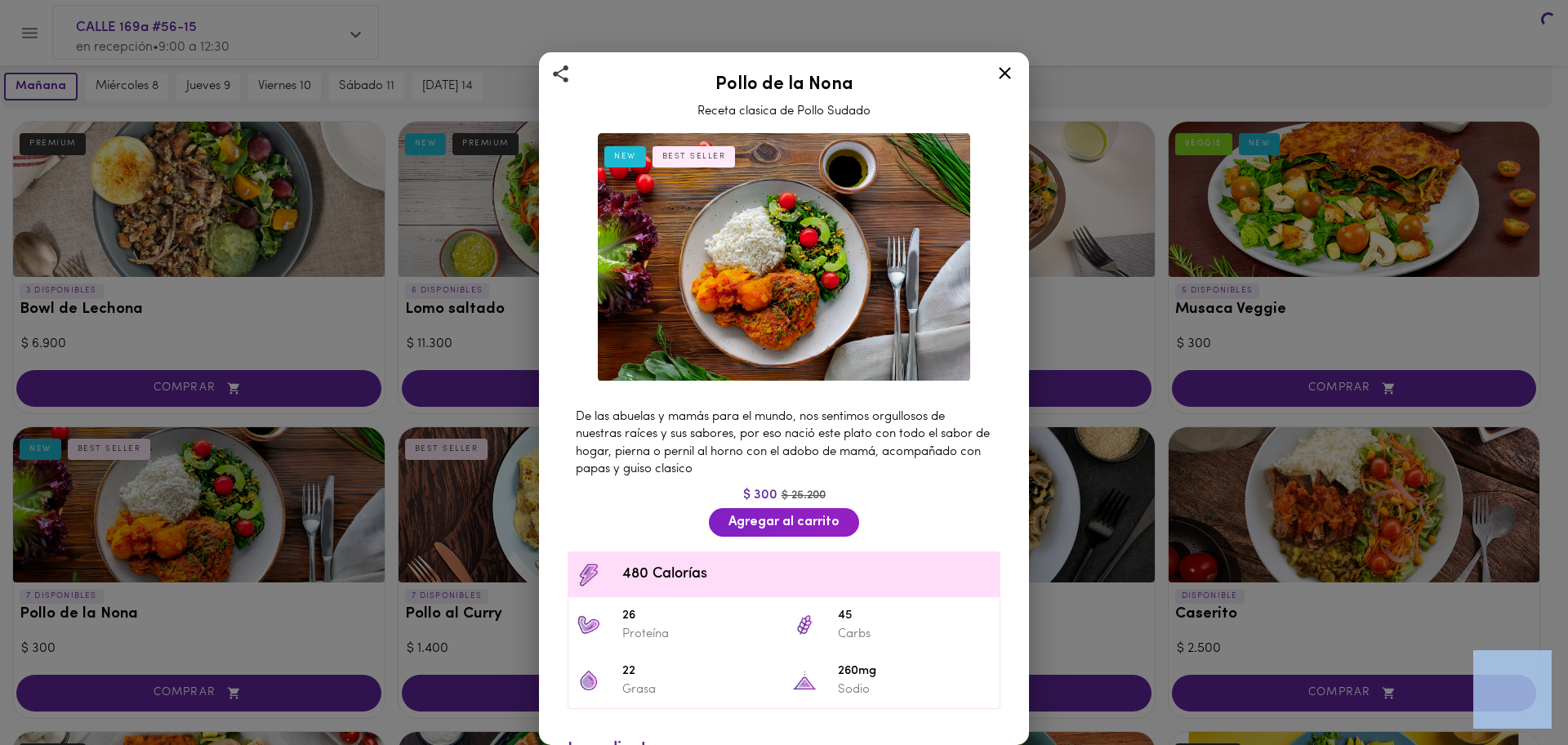
click at [203, 504] on div "Pollo de la Nona Receta clasica de Pollo Sudado NEW BEST SELLER De las abuelas …" at bounding box center [784, 372] width 1568 height 745
click at [837, 315] on img at bounding box center [784, 257] width 372 height 249
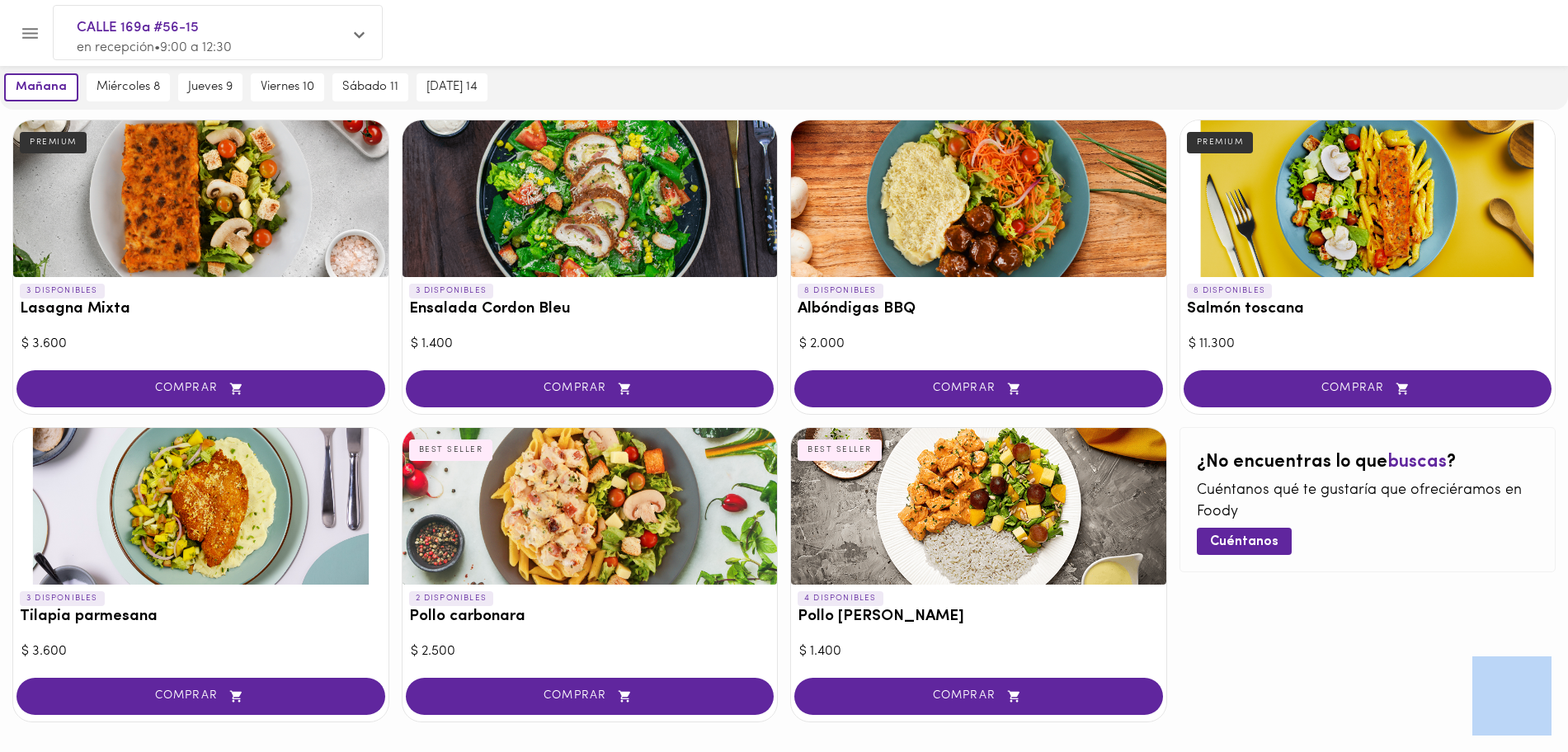
scroll to position [786, 0]
